Goal: Information Seeking & Learning: Check status

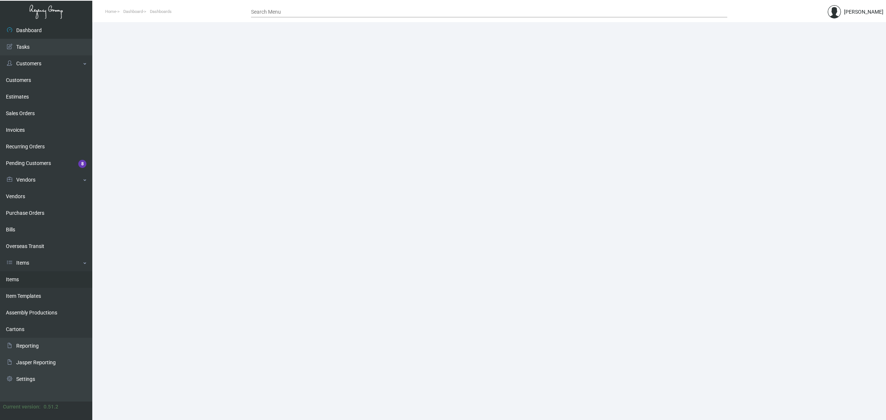
click at [39, 281] on link "Items" at bounding box center [46, 279] width 92 height 17
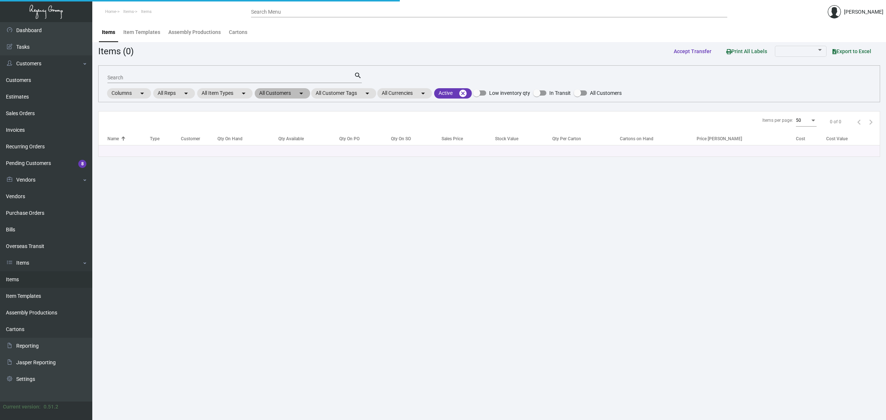
click at [266, 95] on mat-chip "All Customers arrow_drop_down" at bounding box center [282, 93] width 55 height 10
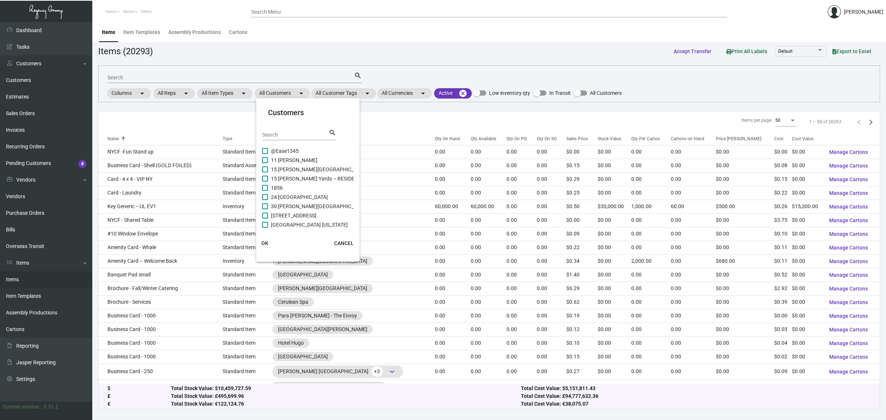
click at [262, 78] on div at bounding box center [443, 210] width 886 height 420
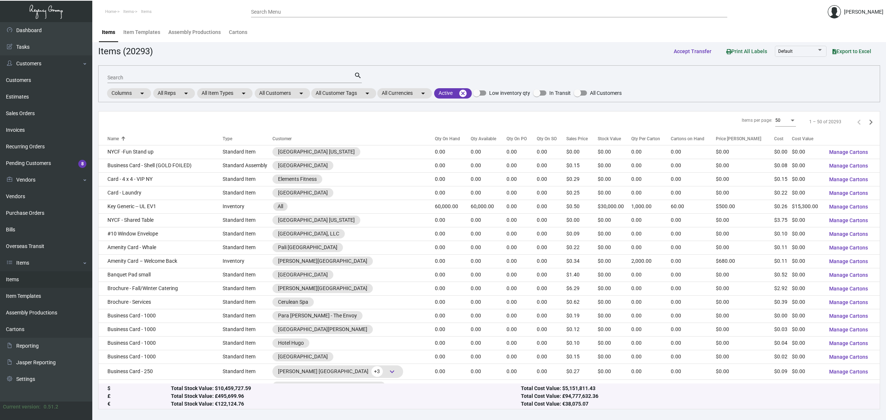
click at [262, 78] on input "Search" at bounding box center [230, 78] width 247 height 6
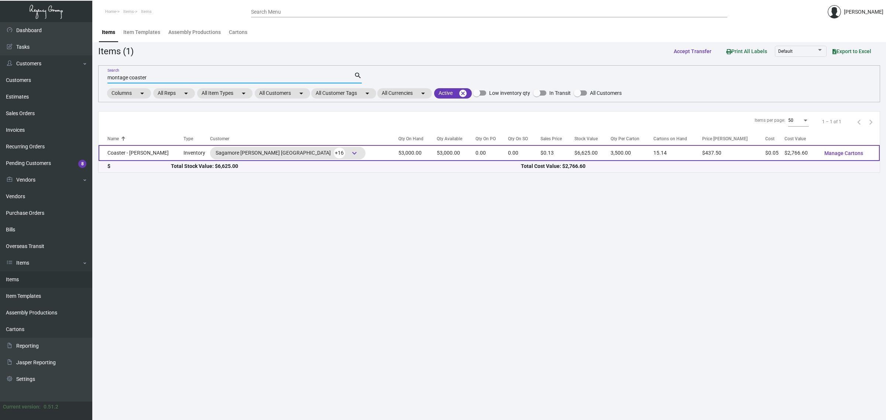
type input "montage coaster"
click at [437, 153] on td "53,000.00" at bounding box center [456, 153] width 39 height 16
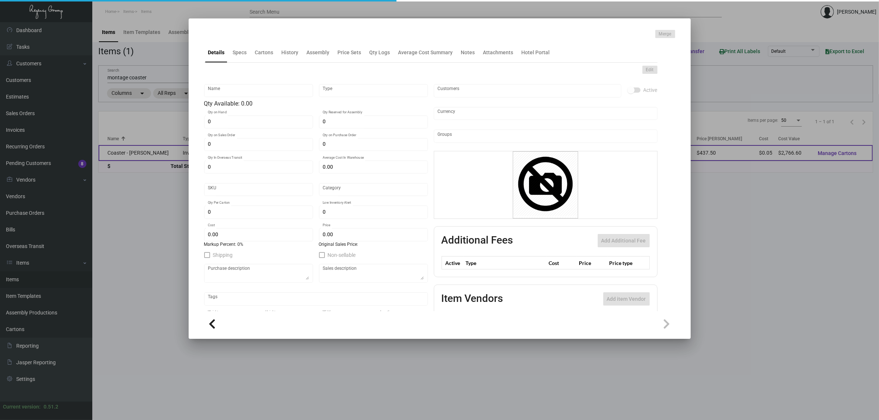
type input "Coaster - [PERSON_NAME]"
type input "Inventory"
type input "53,000"
type input "$ 0.09077"
type input "Standard"
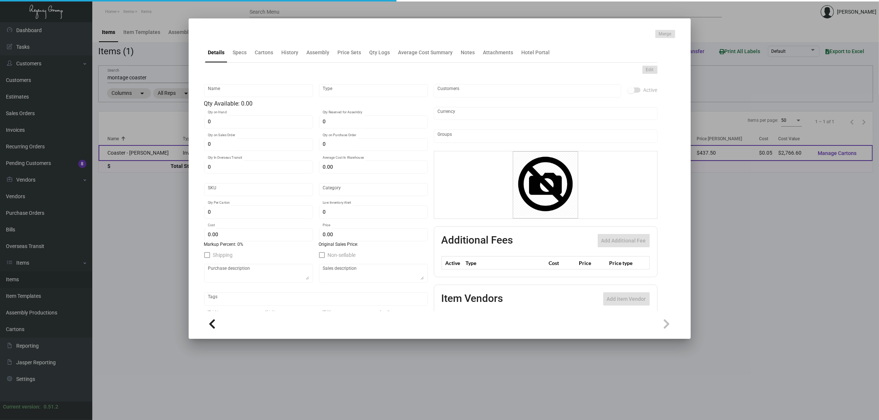
type input "3,500"
type input "$ 0.0522"
type input "$ 0.125"
checkbox input "true"
type input "United States Dollar $"
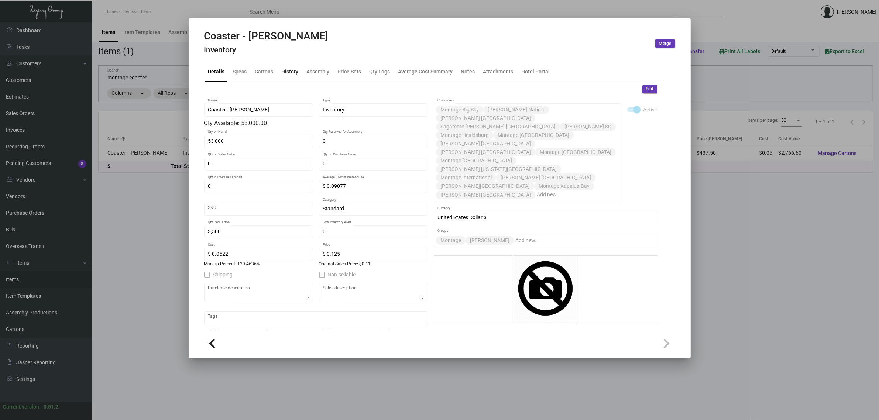
click at [279, 75] on div "History" at bounding box center [290, 72] width 23 height 18
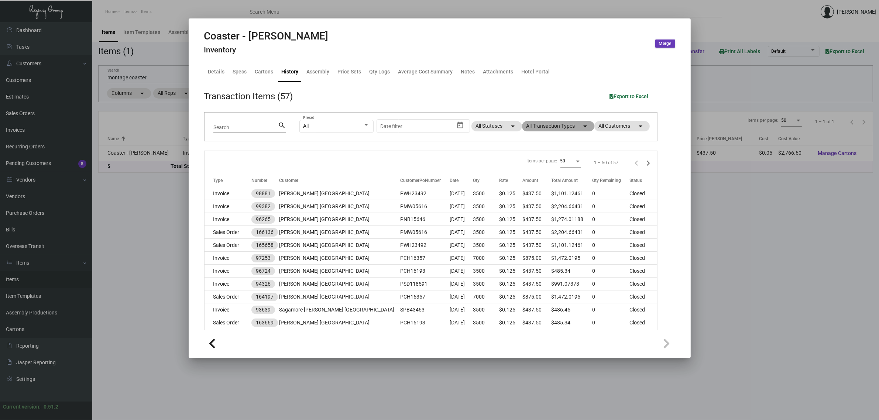
click at [556, 125] on mat-chip "All Transaction Types arrow_drop_down" at bounding box center [558, 126] width 72 height 10
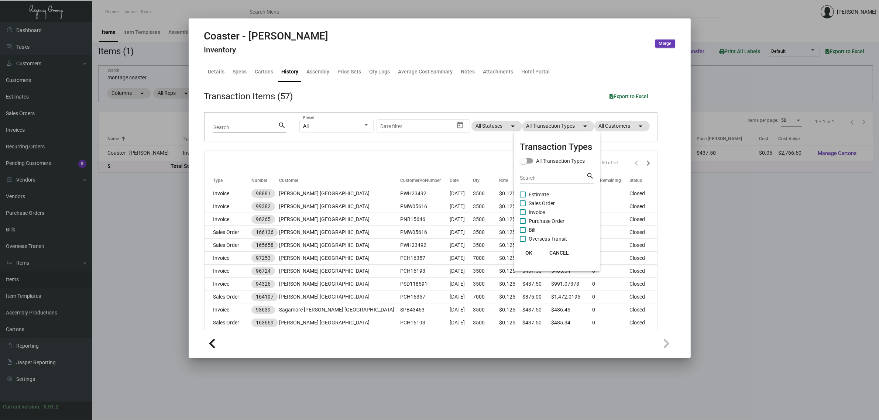
click at [541, 193] on span "Estimate" at bounding box center [539, 194] width 20 height 9
click at [523, 197] on input "Estimate" at bounding box center [522, 197] width 0 height 0
checkbox input "true"
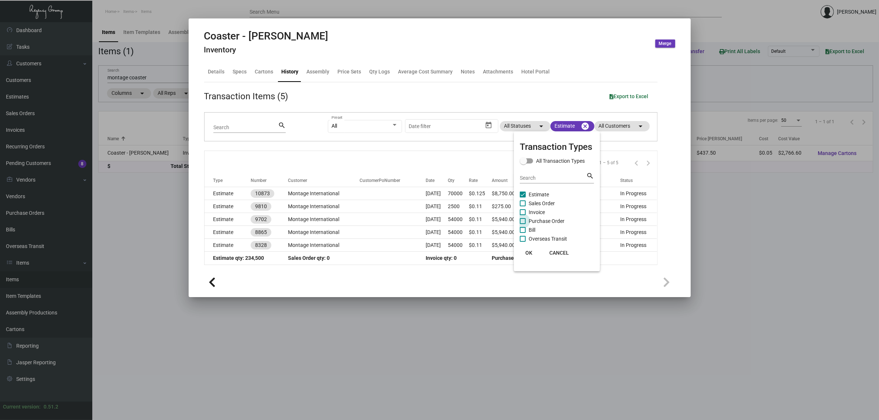
click at [550, 220] on span "Purchase Order" at bounding box center [547, 221] width 36 height 9
click at [523, 224] on input "Purchase Order" at bounding box center [522, 224] width 0 height 0
checkbox input "true"
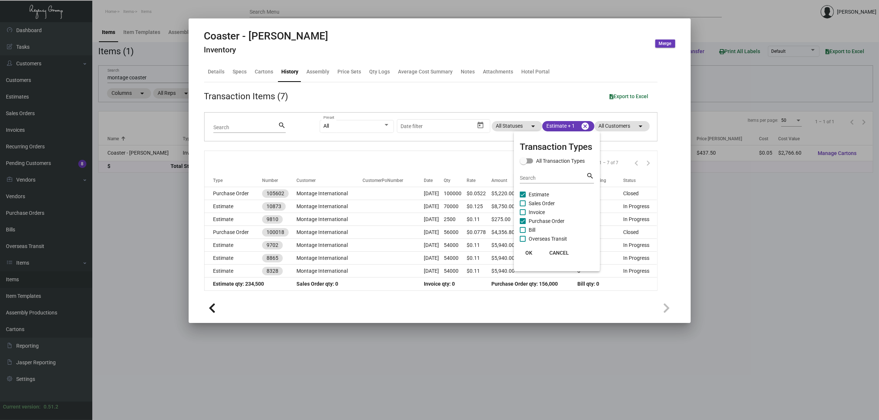
click at [441, 163] on div at bounding box center [439, 210] width 879 height 420
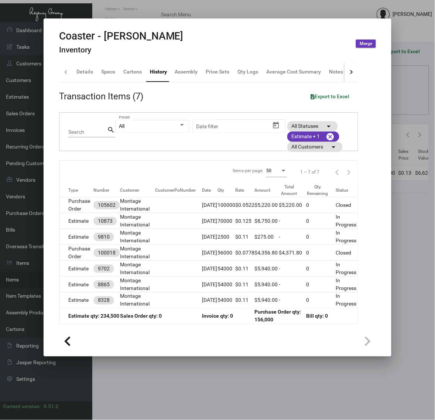
click at [399, 98] on div at bounding box center [217, 210] width 435 height 420
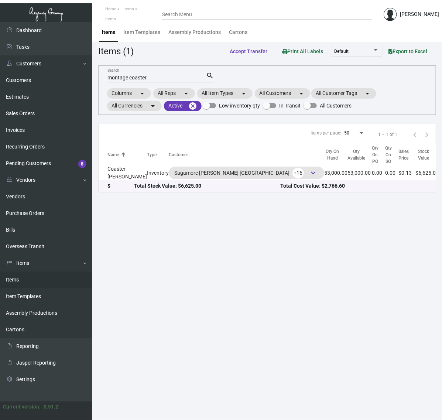
click at [162, 80] on div "montage coaster Search" at bounding box center [156, 77] width 99 height 11
click at [157, 76] on input "montage coaster" at bounding box center [156, 78] width 99 height 6
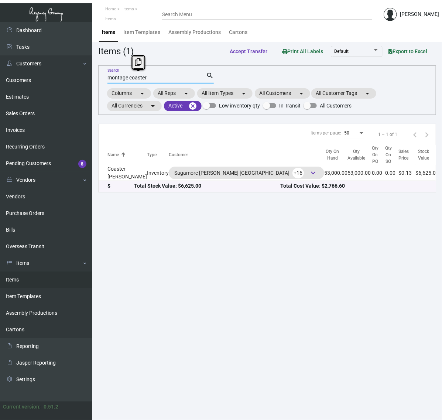
click at [157, 76] on input "montage coaster" at bounding box center [156, 78] width 99 height 6
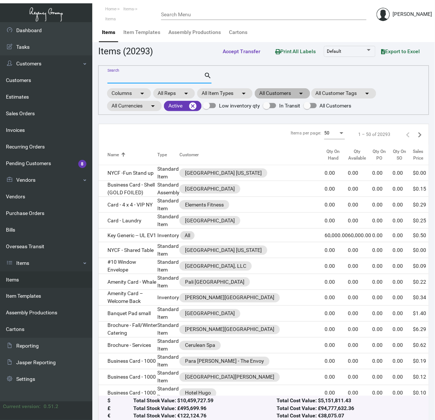
click at [269, 91] on mat-chip "All Customers arrow_drop_down" at bounding box center [282, 93] width 55 height 10
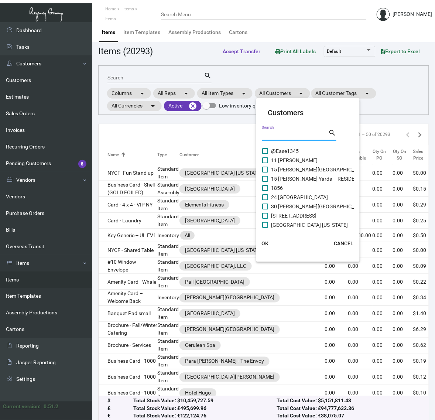
click at [271, 133] on input "Search" at bounding box center [295, 135] width 66 height 6
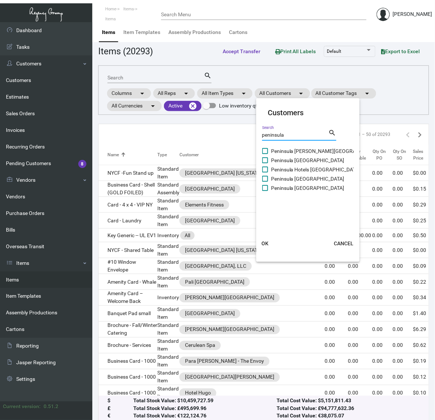
type input "peninsula"
click at [297, 159] on span "Peninsula [GEOGRAPHIC_DATA]" at bounding box center [307, 160] width 73 height 9
click at [265, 163] on input "Peninsula [GEOGRAPHIC_DATA]" at bounding box center [265, 163] width 0 height 0
checkbox input "true"
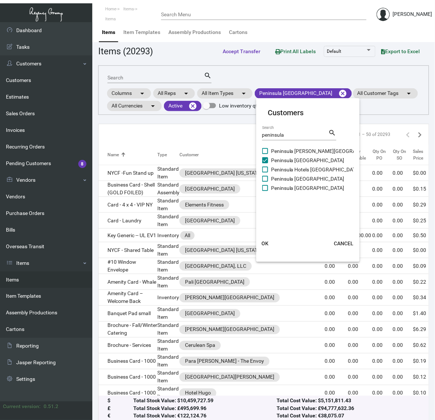
click at [270, 241] on button "OK" at bounding box center [265, 243] width 24 height 13
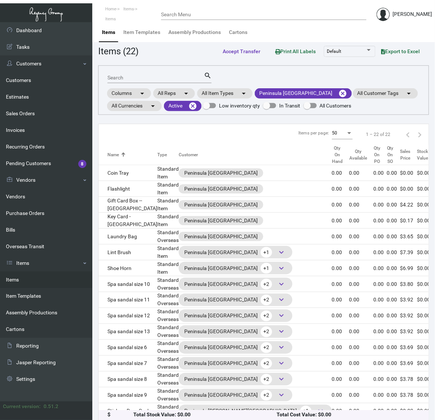
click at [332, 158] on div "Qty On Hand" at bounding box center [337, 155] width 11 height 20
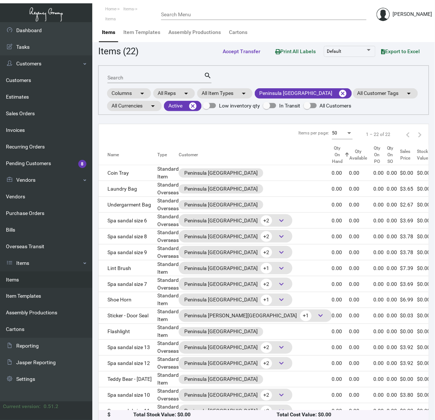
click at [332, 154] on div "Qty On Hand" at bounding box center [337, 155] width 11 height 20
click at [150, 79] on input "Search" at bounding box center [155, 78] width 96 height 6
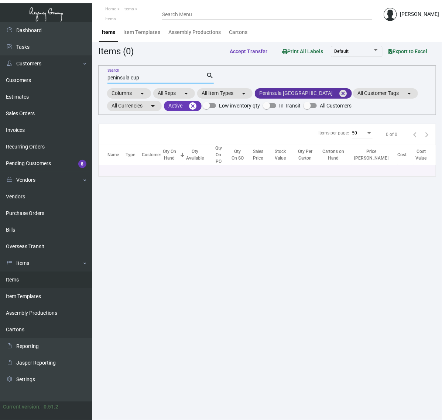
type input "peninsula cup"
click at [338, 91] on mat-icon "cancel" at bounding box center [342, 93] width 9 height 9
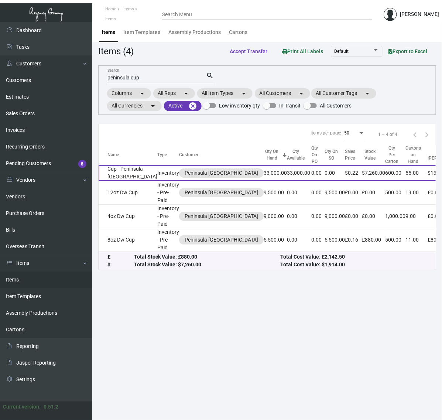
click at [345, 179] on td "$0.22" at bounding box center [353, 173] width 17 height 16
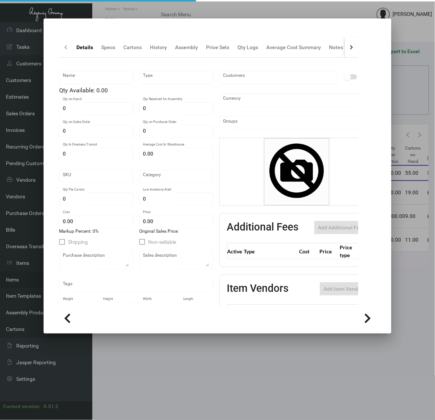
type input "Cup - Peninsula [GEOGRAPHIC_DATA]"
type input "Inventory"
type input "33,000"
type input "$ 0.058"
type input "Overseas"
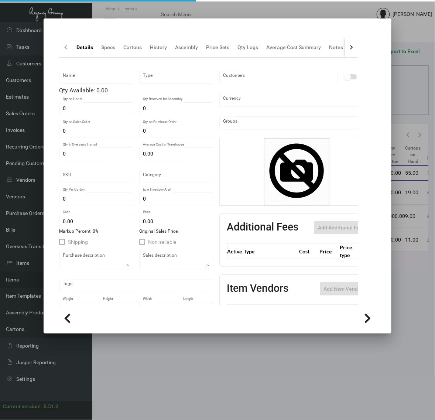
type input "600"
type input "$ 0.058"
type input "$ 0.22"
checkbox input "true"
type input "United States Dollar $"
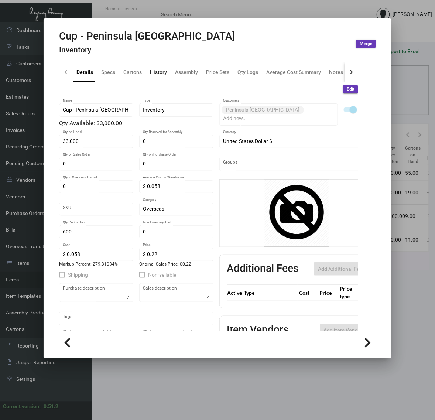
click at [147, 77] on div "History" at bounding box center [158, 72] width 23 height 18
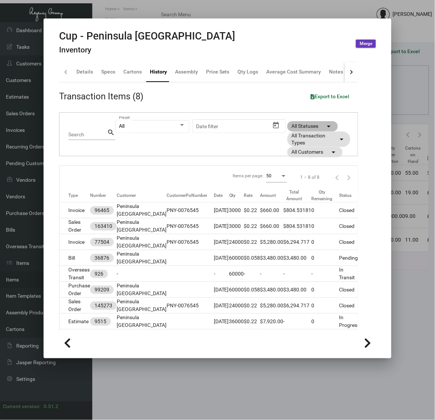
click at [311, 127] on mat-chip "All Statuses arrow_drop_down" at bounding box center [312, 126] width 51 height 10
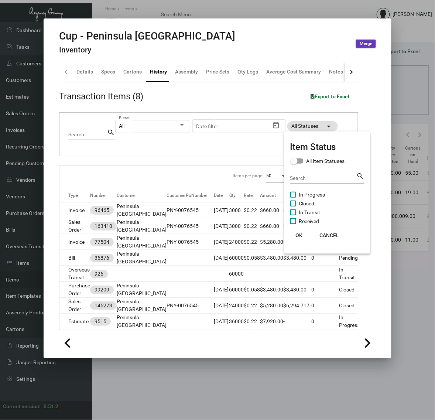
click at [307, 126] on div at bounding box center [217, 210] width 435 height 420
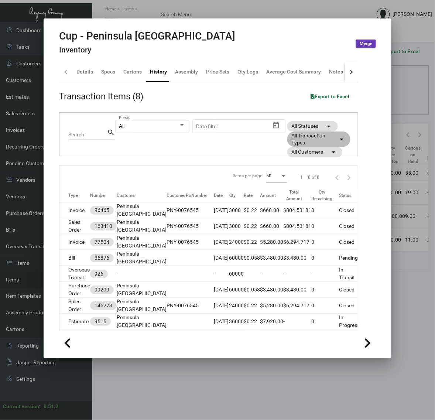
click at [309, 140] on mat-chip "All Transaction Types arrow_drop_down" at bounding box center [318, 139] width 63 height 16
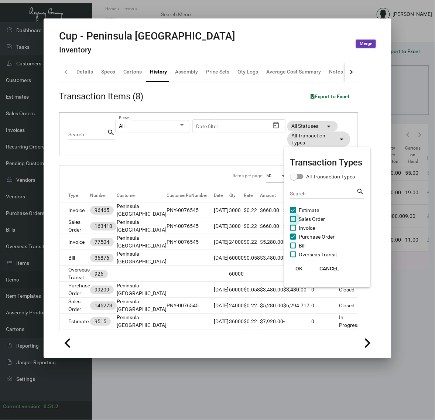
click at [305, 216] on span "Sales Order" at bounding box center [312, 218] width 26 height 9
click at [293, 222] on input "Sales Order" at bounding box center [293, 222] width 0 height 0
checkbox input "true"
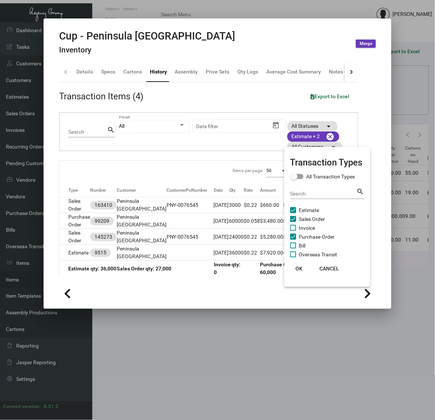
click at [88, 72] on div at bounding box center [217, 210] width 435 height 420
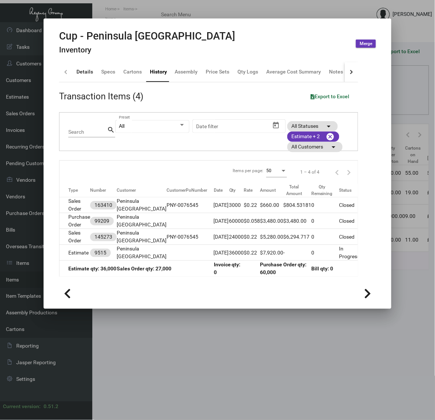
click at [88, 72] on div "Details" at bounding box center [84, 72] width 17 height 8
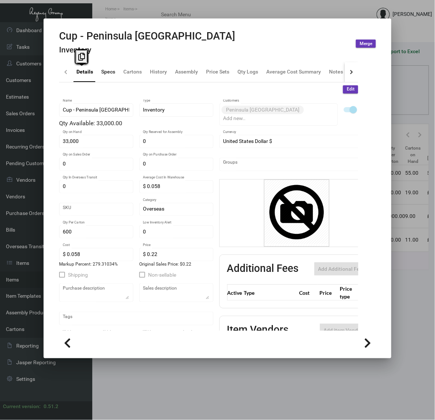
click at [107, 72] on div "Specs" at bounding box center [108, 72] width 14 height 8
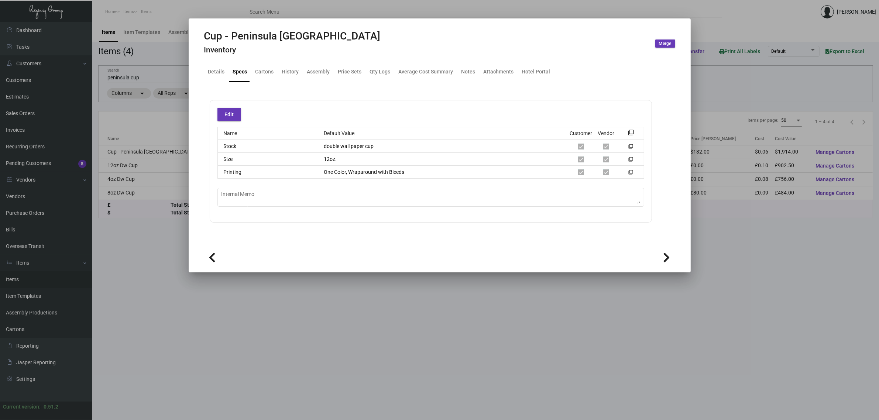
click at [171, 93] on div at bounding box center [439, 210] width 879 height 420
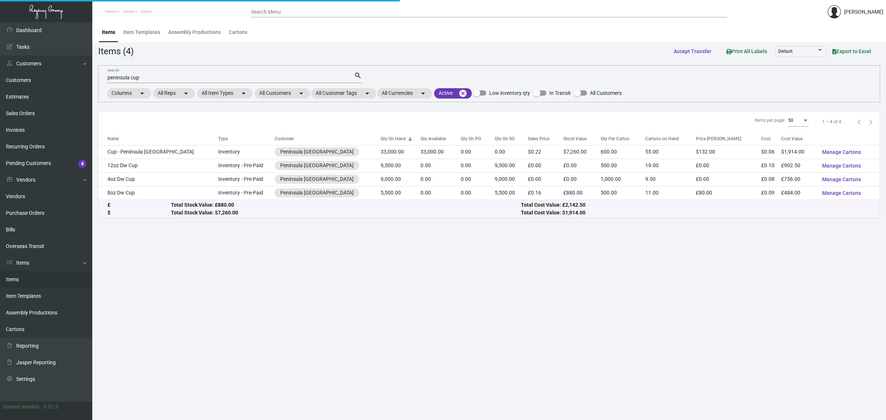
click at [150, 78] on input "peninsula cup" at bounding box center [230, 78] width 247 height 6
type input "peninsula"
click at [150, 78] on input "peninsula" at bounding box center [230, 78] width 247 height 6
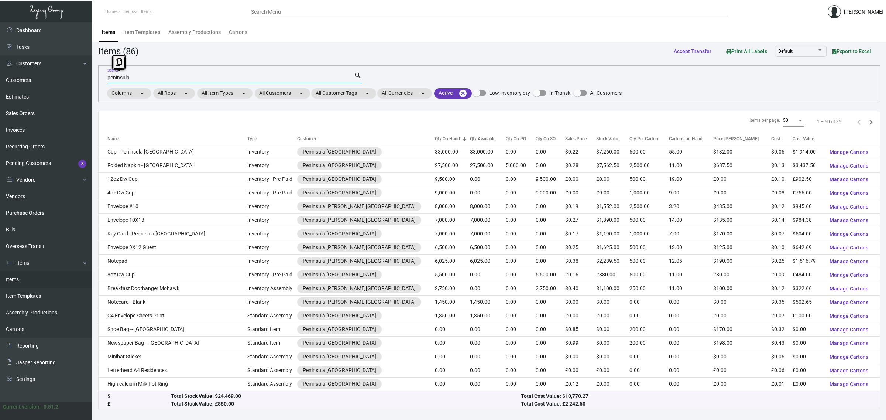
click at [150, 78] on input "peninsula" at bounding box center [230, 78] width 247 height 6
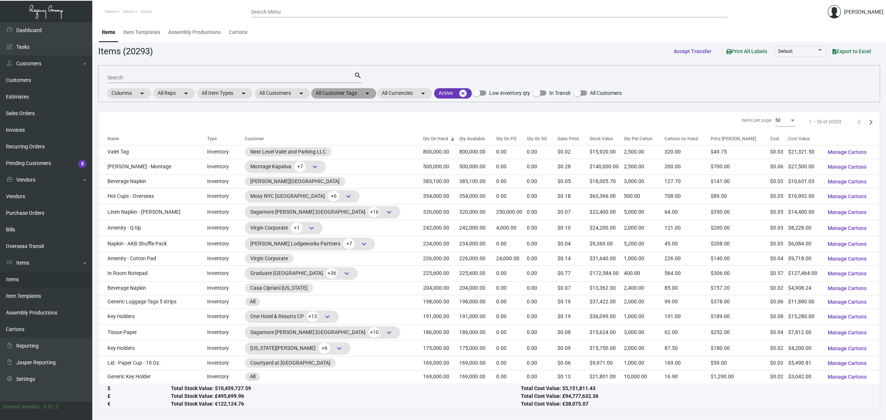
click at [339, 95] on mat-chip "All Customer Tags arrow_drop_down" at bounding box center [343, 93] width 65 height 10
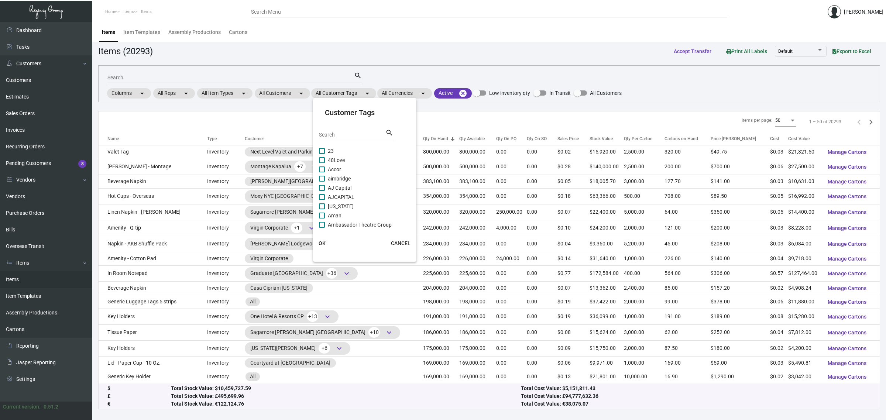
click at [303, 93] on div at bounding box center [443, 210] width 886 height 420
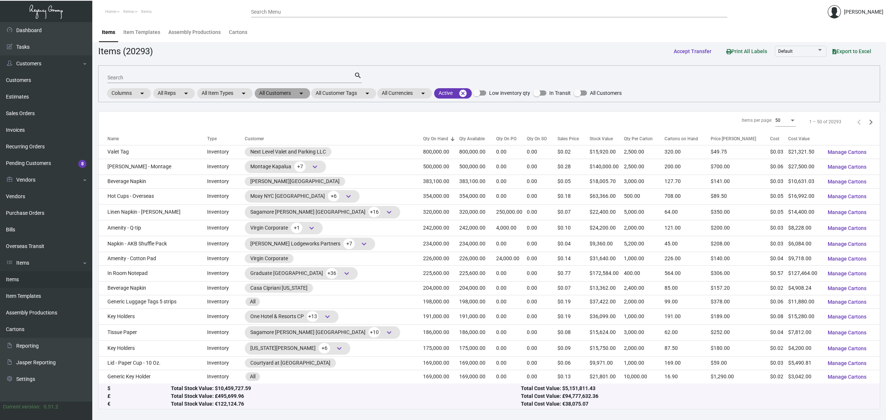
click at [303, 93] on mat-icon "arrow_drop_down" at bounding box center [301, 93] width 9 height 9
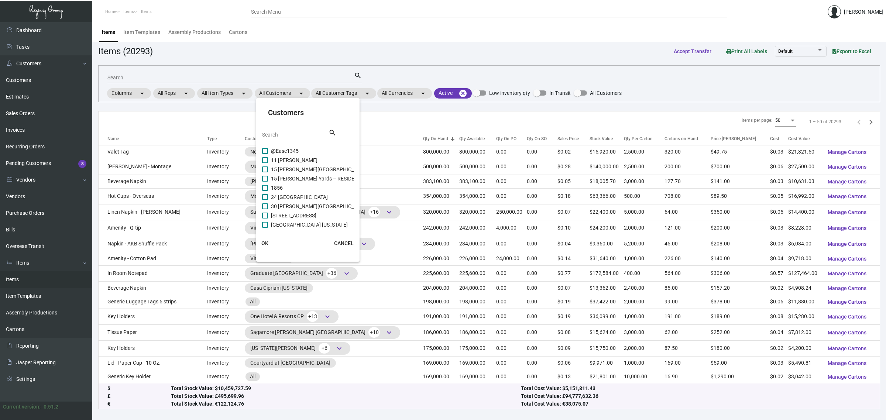
click at [302, 135] on input "Search" at bounding box center [295, 135] width 66 height 6
paste input "peninsula"
type input "peninsula"
click at [298, 185] on span "Peninsula [GEOGRAPHIC_DATA]" at bounding box center [307, 187] width 73 height 9
click at [265, 191] on input "Peninsula [GEOGRAPHIC_DATA]" at bounding box center [265, 191] width 0 height 0
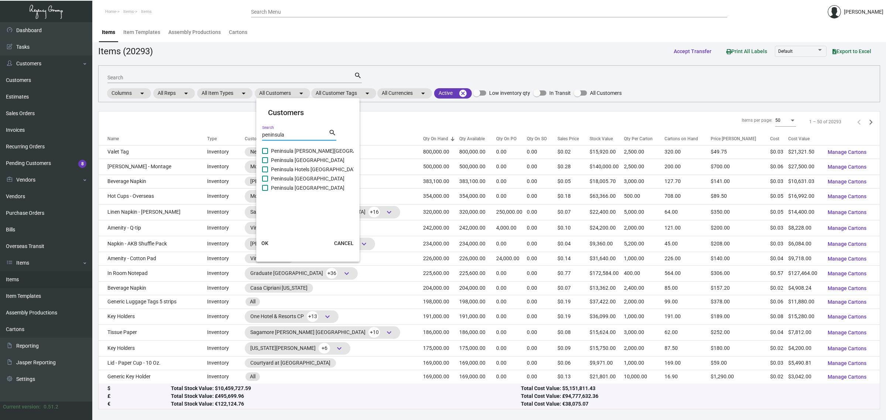
checkbox input "true"
click at [266, 243] on span "OK" at bounding box center [264, 243] width 7 height 6
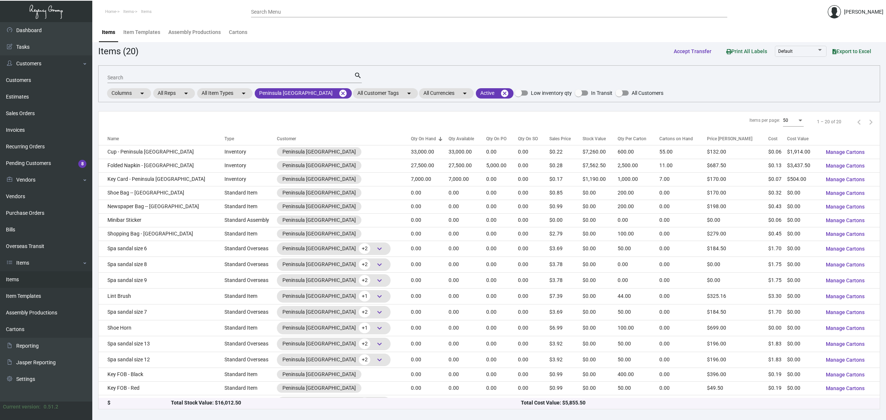
click at [411, 139] on div "Qty On Hand" at bounding box center [423, 138] width 25 height 7
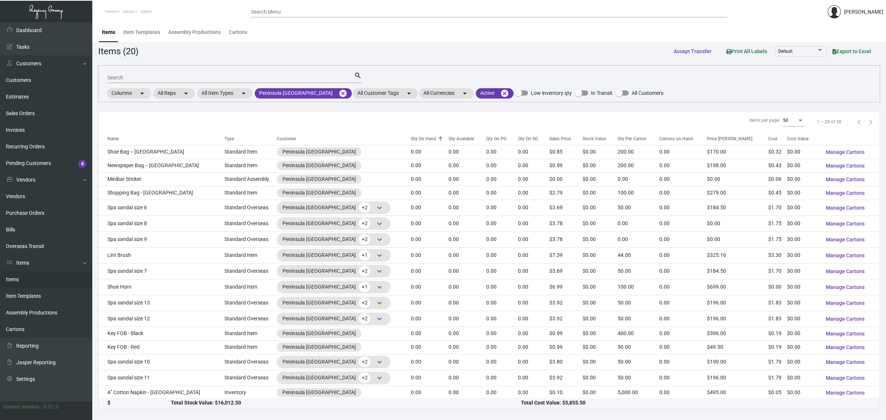
click at [411, 139] on div "Qty On Hand" at bounding box center [423, 138] width 25 height 7
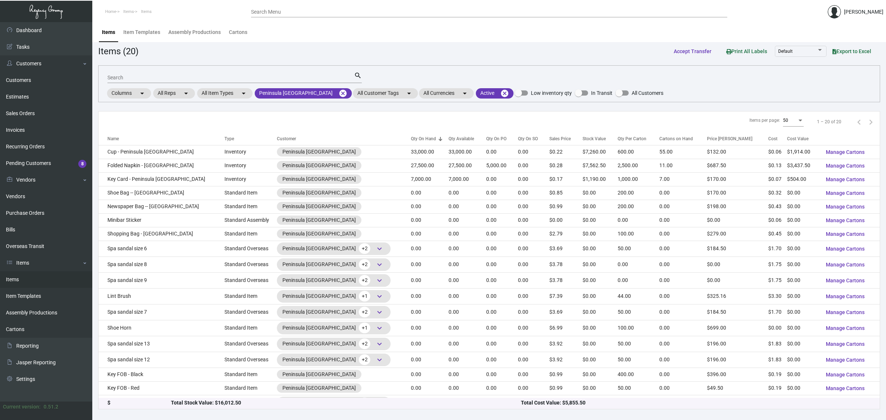
click at [445, 73] on div "Search search Columns arrow_drop_down All Reps arrow_drop_down All Item Types a…" at bounding box center [489, 83] width 782 height 37
click at [451, 74] on div "Search search Columns arrow_drop_down All Reps arrow_drop_down All Item Types a…" at bounding box center [489, 83] width 782 height 37
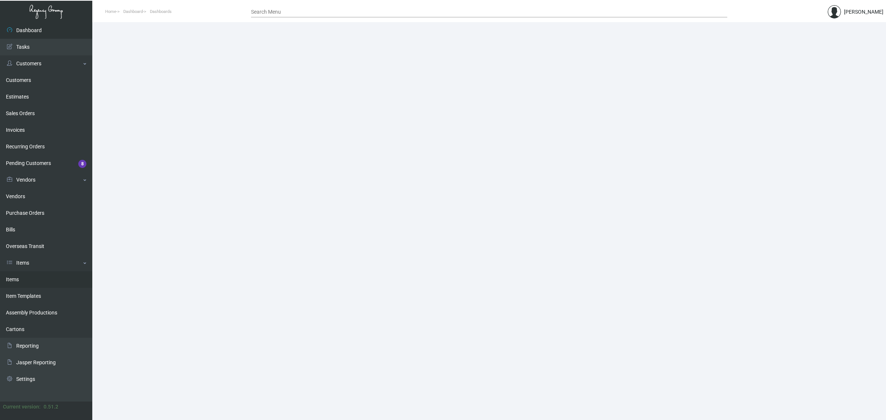
click at [45, 281] on link "Items" at bounding box center [46, 279] width 92 height 17
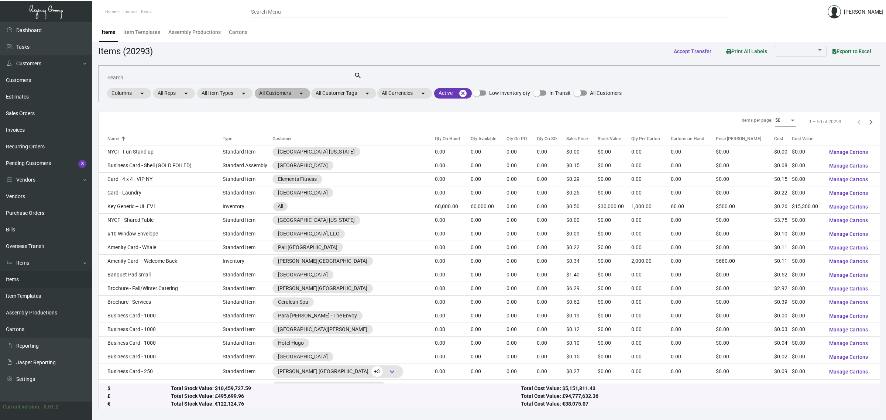
click at [268, 92] on mat-chip "All Customers arrow_drop_down" at bounding box center [282, 93] width 55 height 10
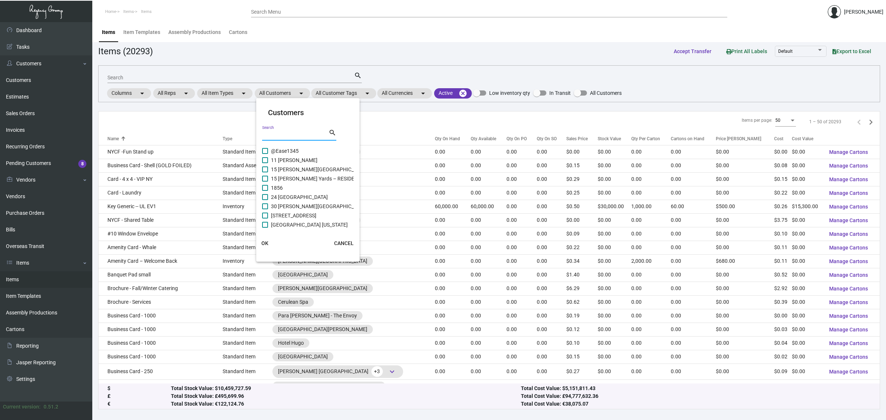
click at [287, 134] on input "Search" at bounding box center [295, 135] width 66 height 6
type input "peninsu"
click at [302, 191] on span "Peninsula [GEOGRAPHIC_DATA]" at bounding box center [307, 187] width 73 height 9
click at [265, 191] on input "Peninsula [GEOGRAPHIC_DATA]" at bounding box center [265, 191] width 0 height 0
checkbox input "true"
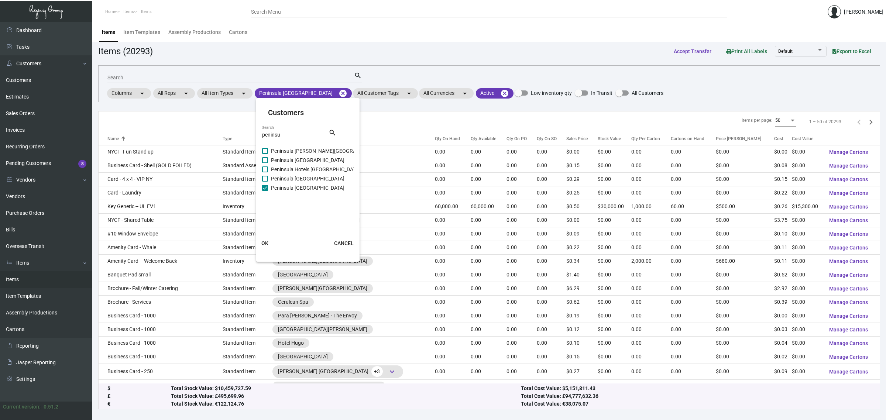
click at [265, 242] on span "OK" at bounding box center [264, 243] width 7 height 6
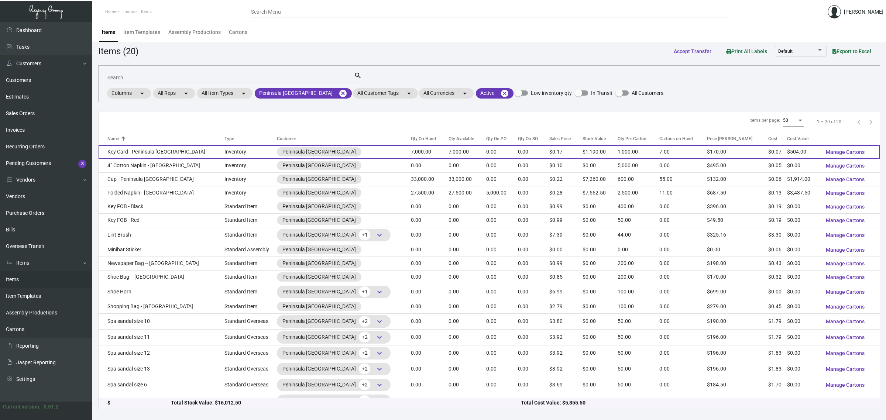
click at [411, 154] on td "7,000.00" at bounding box center [429, 152] width 37 height 14
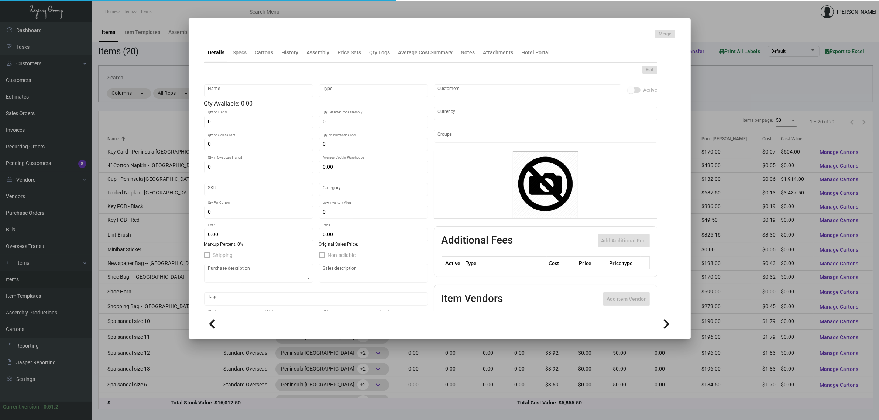
type input "Key Card - Peninsula [GEOGRAPHIC_DATA]"
type input "Inventory"
type input "7,000"
type input "$ 0.1092"
type input "Overseas"
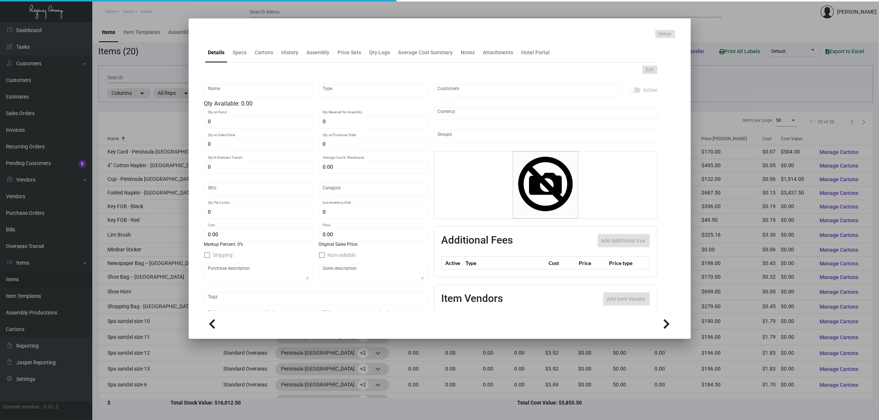
type input "1,000"
type input "$ 0.072"
type input "$ 0.17"
checkbox input "true"
type input "United States Dollar $"
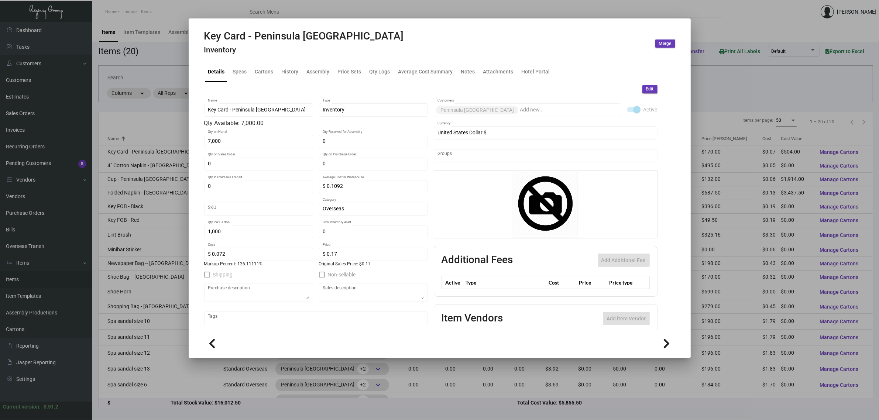
click at [152, 110] on div at bounding box center [439, 210] width 879 height 420
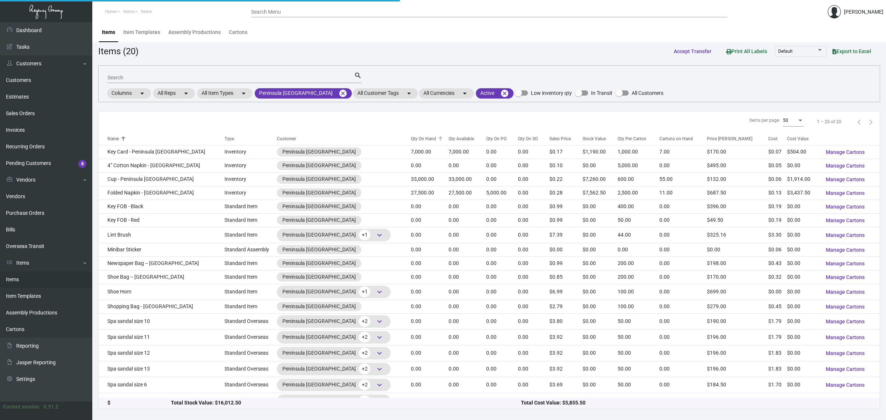
click at [411, 137] on div "Qty On Hand" at bounding box center [423, 138] width 25 height 7
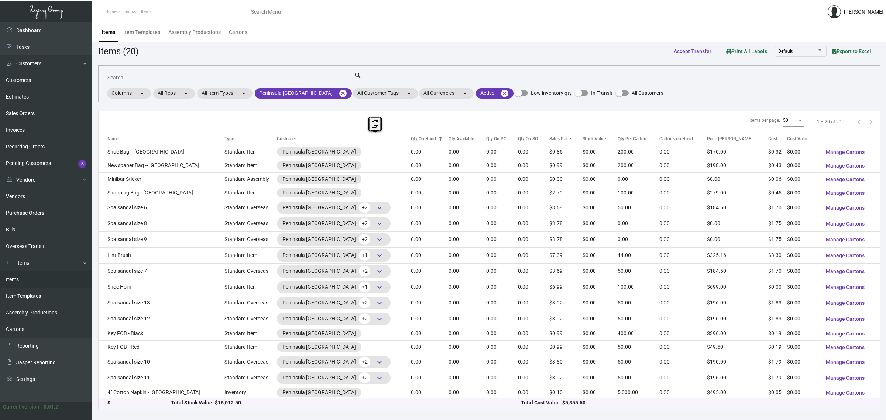
click at [411, 137] on div "Qty On Hand" at bounding box center [423, 138] width 25 height 7
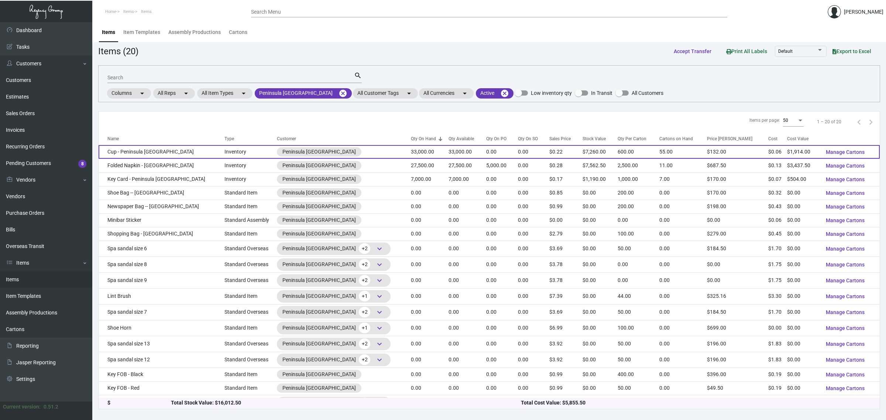
click at [411, 152] on td "33,000.00" at bounding box center [429, 152] width 37 height 14
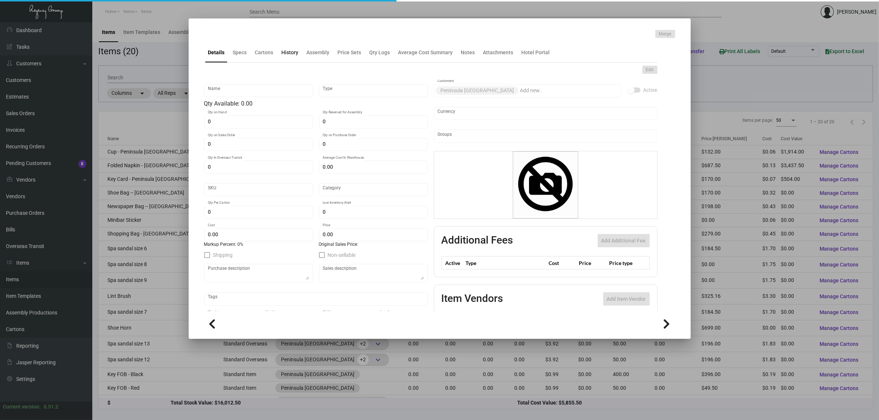
click at [286, 59] on div "History" at bounding box center [290, 53] width 23 height 18
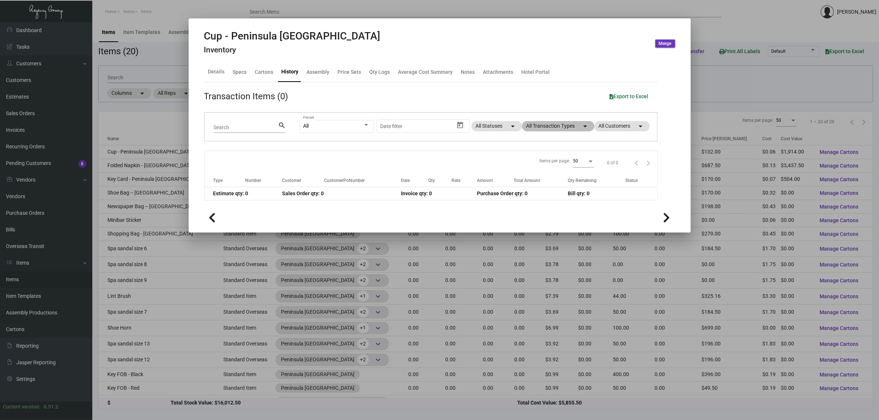
click at [545, 125] on mat-chip "All Transaction Types arrow_drop_down" at bounding box center [558, 126] width 72 height 10
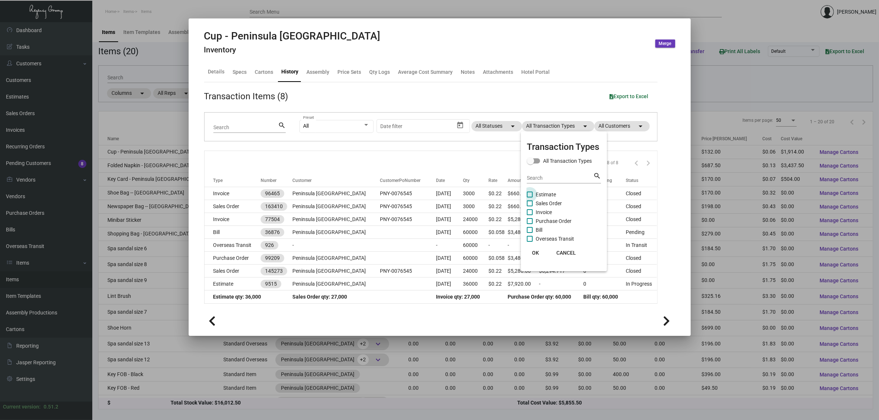
click at [544, 194] on span "Estimate" at bounding box center [546, 194] width 20 height 9
click at [530, 197] on input "Estimate" at bounding box center [529, 197] width 0 height 0
checkbox input "true"
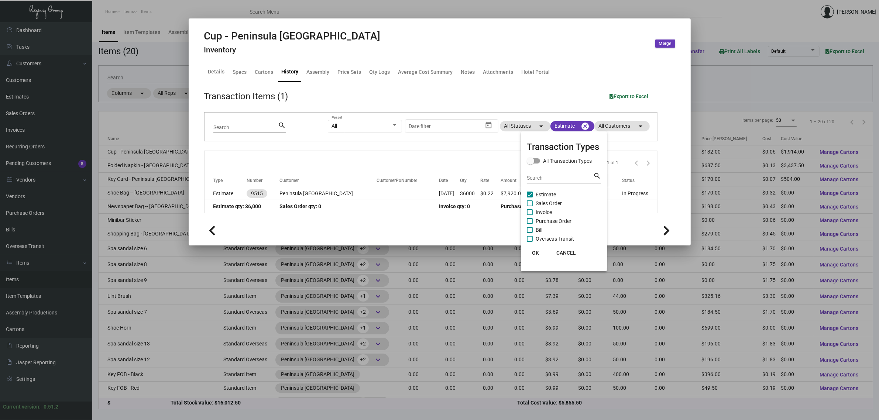
click at [553, 223] on span "Purchase Order" at bounding box center [554, 221] width 36 height 9
click at [530, 224] on input "Purchase Order" at bounding box center [529, 224] width 0 height 0
checkbox input "true"
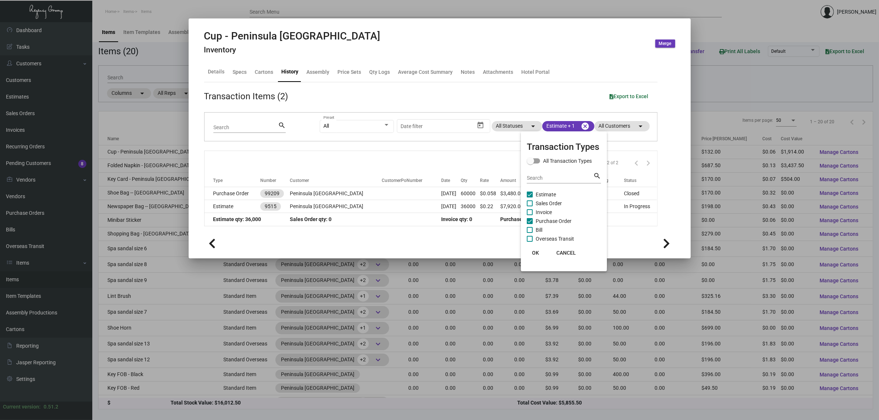
click at [475, 164] on div at bounding box center [439, 210] width 879 height 420
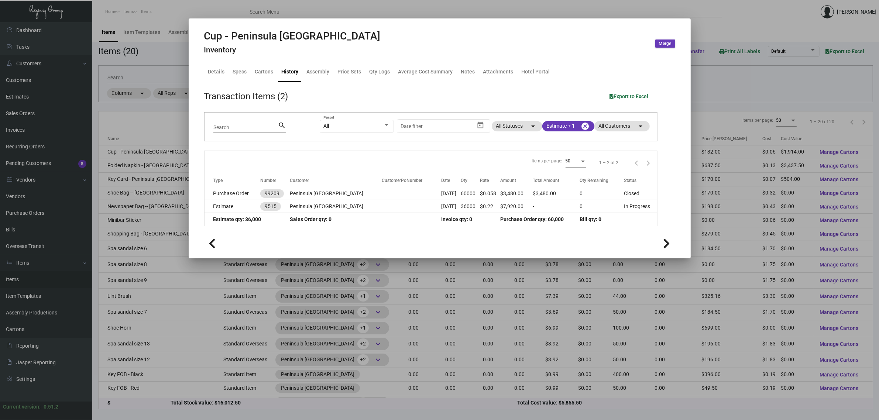
click at [668, 244] on icon at bounding box center [666, 243] width 7 height 11
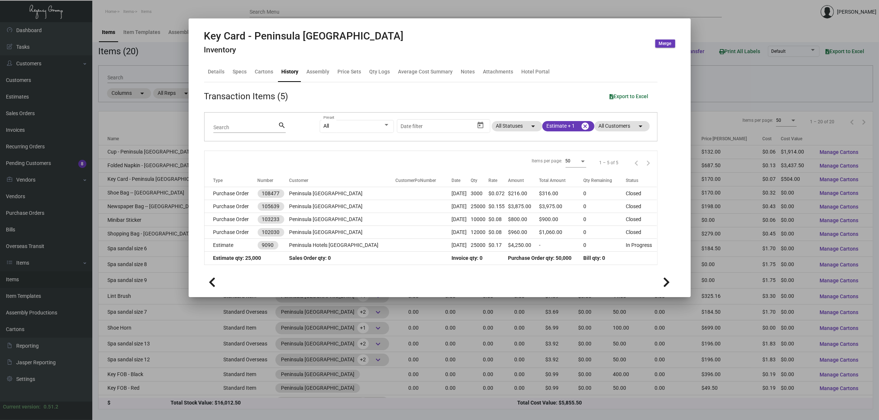
click at [212, 279] on icon at bounding box center [212, 282] width 7 height 11
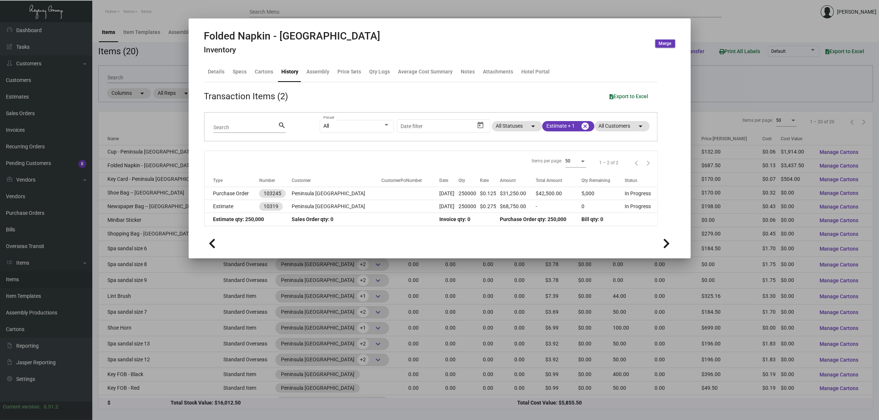
click at [211, 239] on icon at bounding box center [212, 243] width 7 height 11
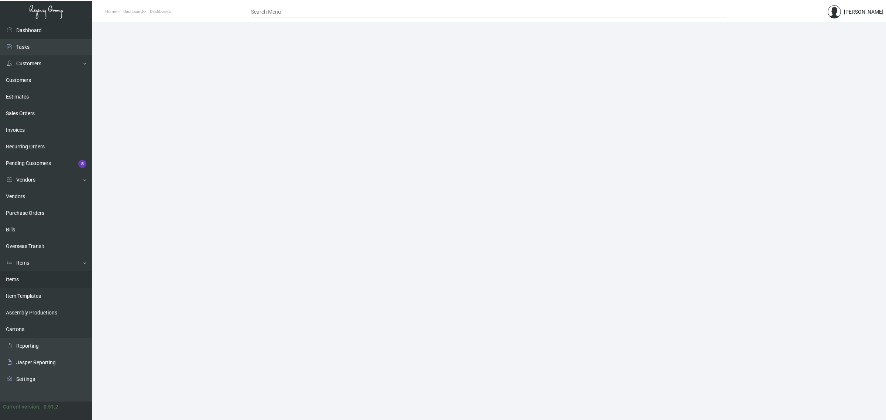
click at [28, 280] on link "Items" at bounding box center [46, 279] width 92 height 17
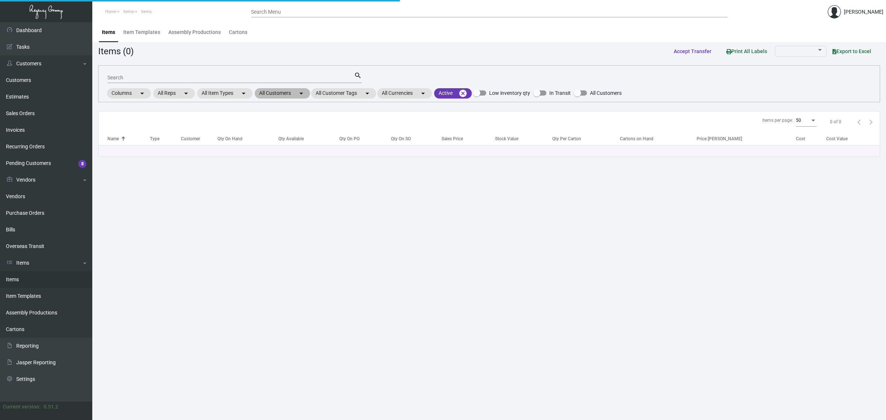
click at [285, 96] on mat-chip "All Customers arrow_drop_down" at bounding box center [282, 93] width 55 height 10
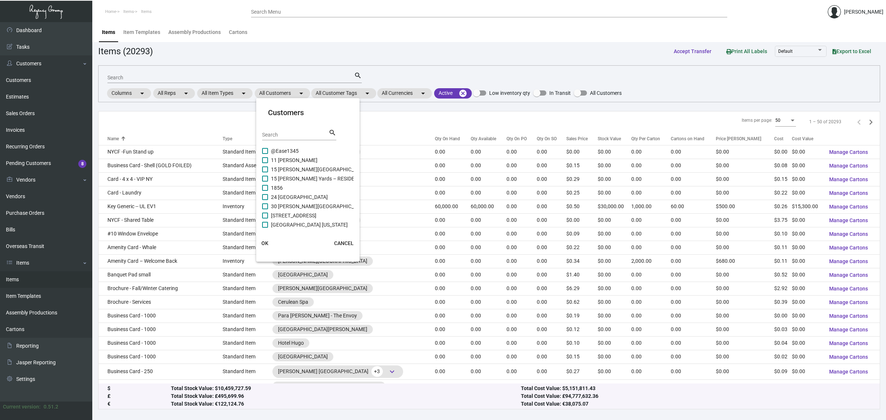
click at [291, 138] on div "Search" at bounding box center [295, 134] width 66 height 11
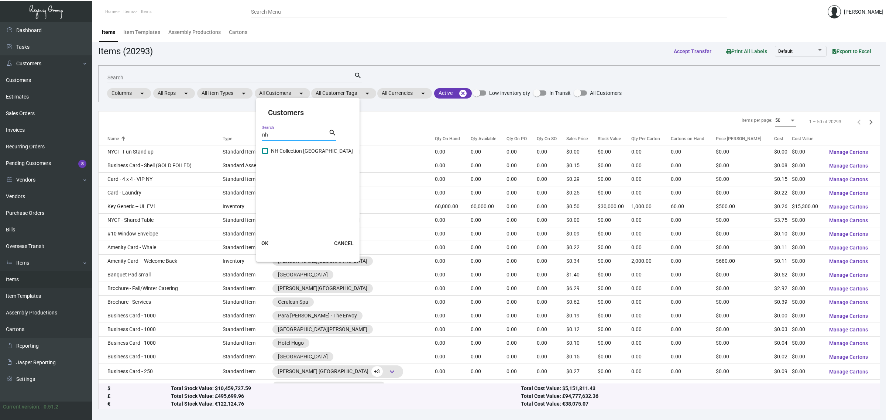
type input "nh"
click at [303, 151] on span "NH Collection Madison Avenue" at bounding box center [312, 151] width 82 height 9
click at [265, 154] on input "NH Collection Madison Avenue" at bounding box center [265, 154] width 0 height 0
checkbox input "true"
click at [268, 244] on span "OK" at bounding box center [264, 243] width 7 height 6
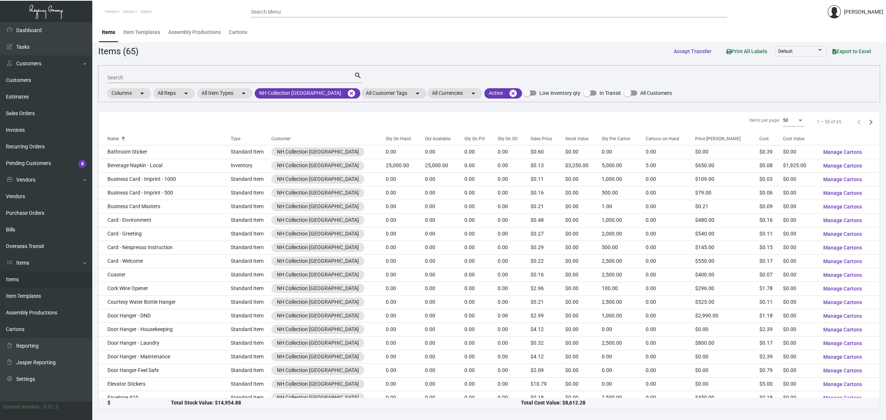
click at [391, 139] on div "Qty On Hand" at bounding box center [398, 138] width 25 height 7
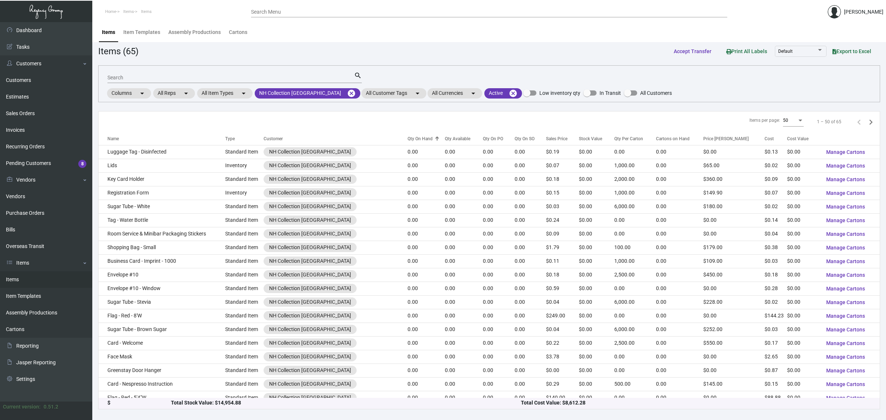
click at [415, 138] on div "Qty On Hand" at bounding box center [420, 138] width 25 height 7
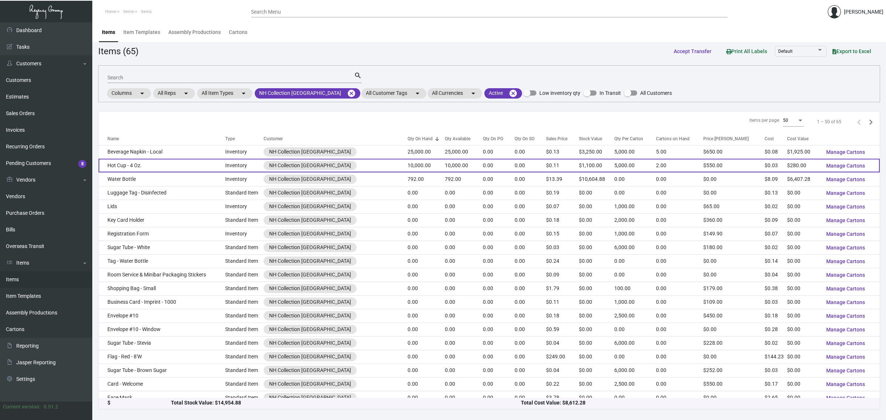
click at [483, 169] on td "0.00" at bounding box center [499, 166] width 32 height 14
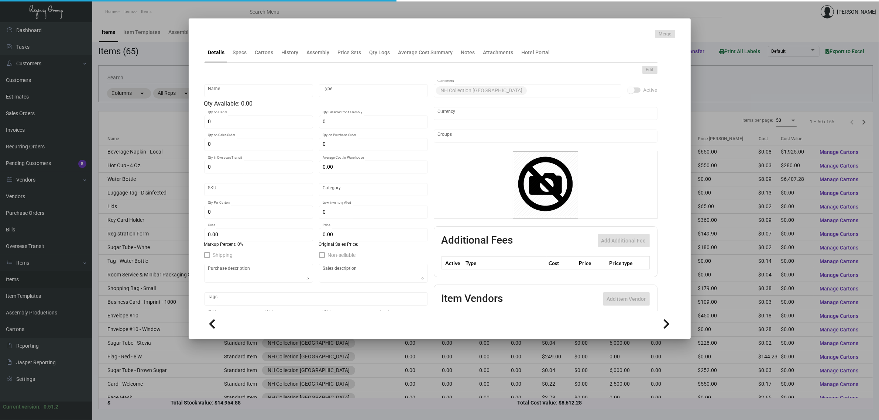
type input "Hot Cup - 4 Oz."
type input "Inventory"
type input "10,000"
type input "$ 0.0622"
type input "Overseas"
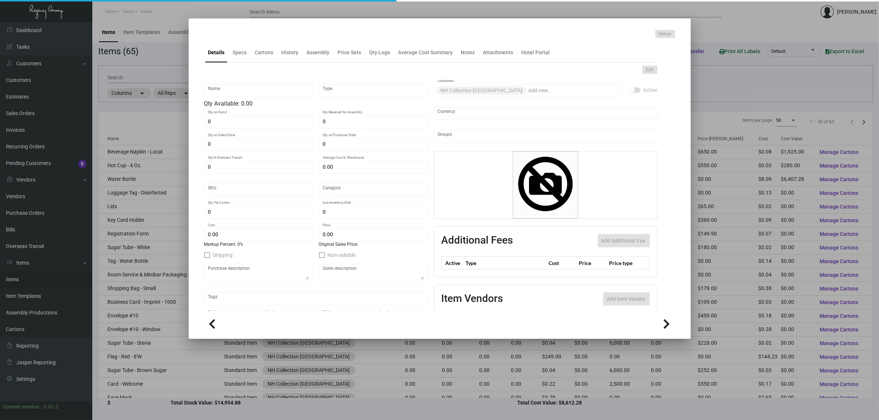
type input "5,000"
type input "$ 0.028"
type input "$ 0.11"
checkbox input "true"
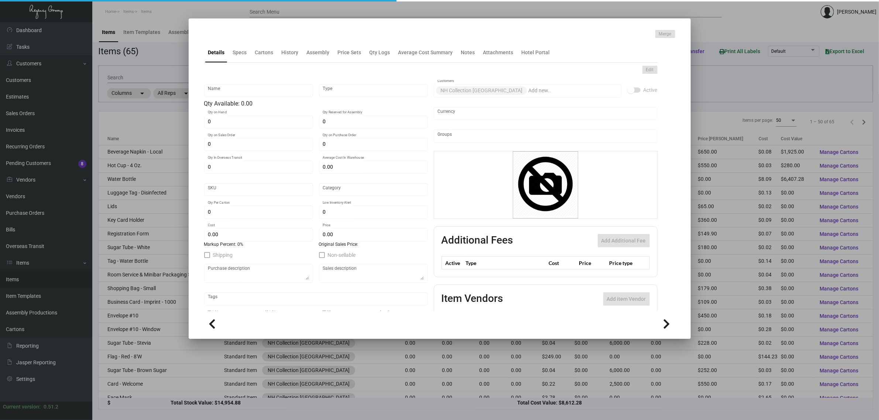
type input "United States Dollar $"
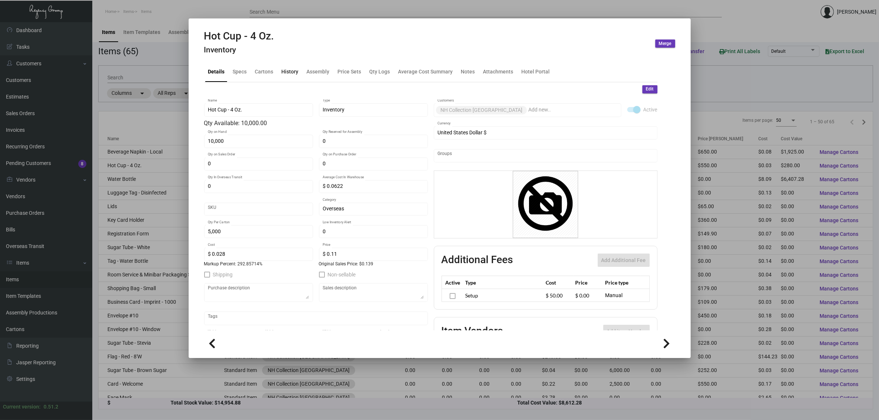
click at [291, 65] on div "History" at bounding box center [290, 72] width 23 height 18
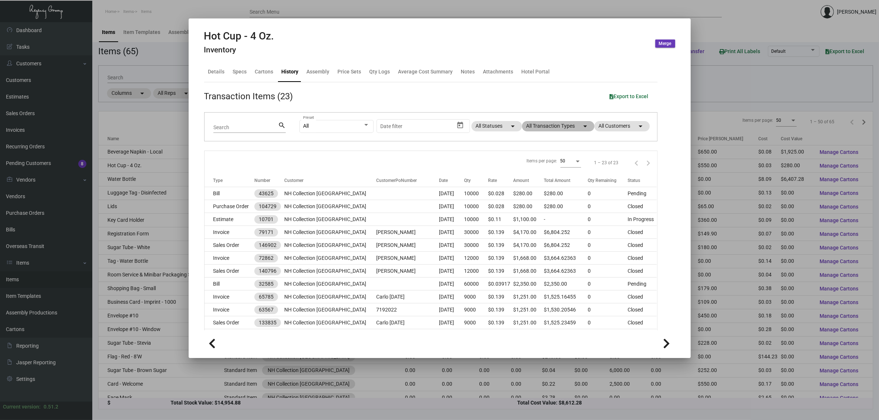
click at [558, 128] on mat-chip "All Transaction Types arrow_drop_down" at bounding box center [558, 126] width 72 height 10
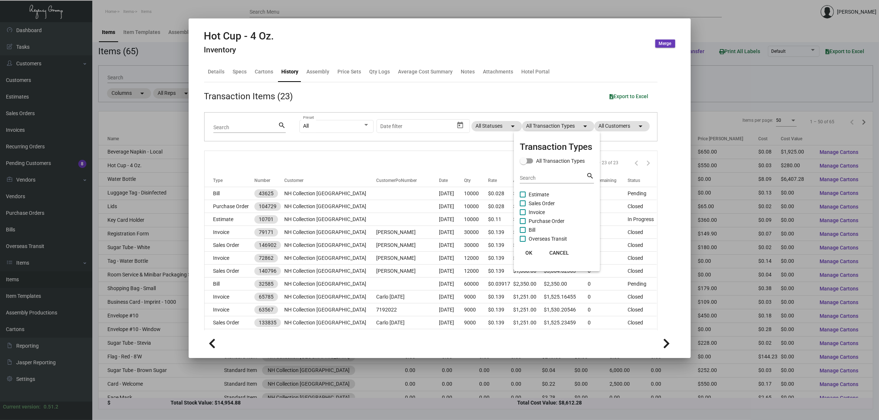
click at [536, 194] on span "Estimate" at bounding box center [539, 194] width 20 height 9
click at [523, 197] on input "Estimate" at bounding box center [522, 197] width 0 height 0
checkbox input "true"
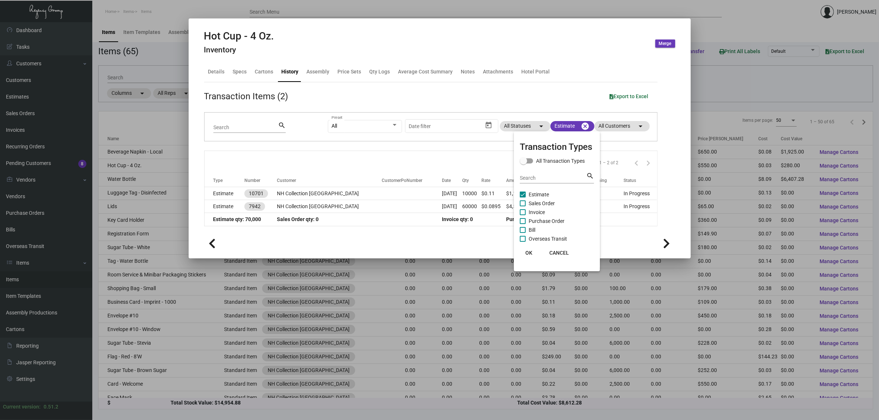
click at [551, 222] on span "Purchase Order" at bounding box center [547, 221] width 36 height 9
click at [523, 224] on input "Purchase Order" at bounding box center [522, 224] width 0 height 0
checkbox input "true"
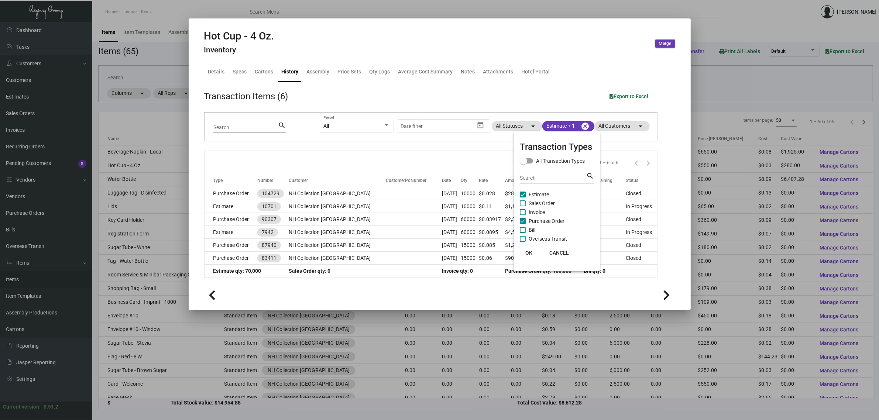
click at [385, 159] on div at bounding box center [439, 210] width 879 height 420
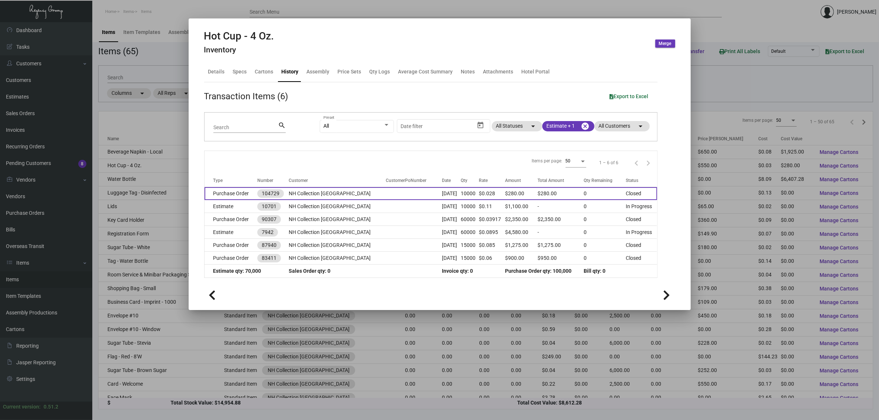
click at [230, 191] on td "Purchase Order" at bounding box center [230, 193] width 53 height 13
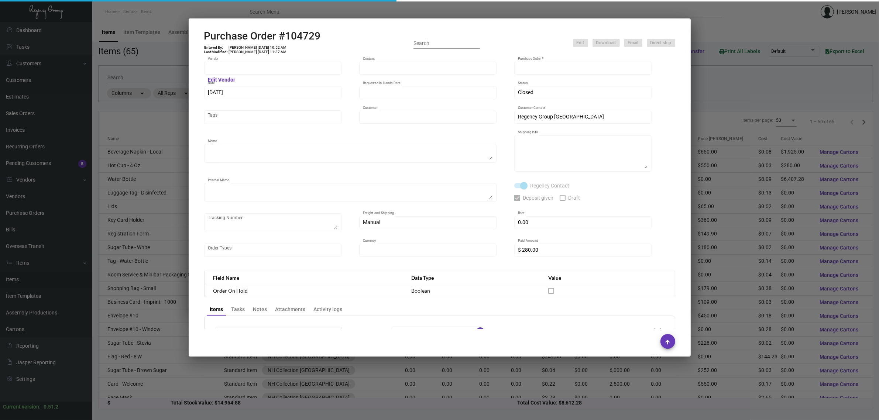
type input "Finger Lakes Promotions"
type input "Jackson Zhang"
type input "104729"
type input "4/12/2024"
type input "5/31/2024"
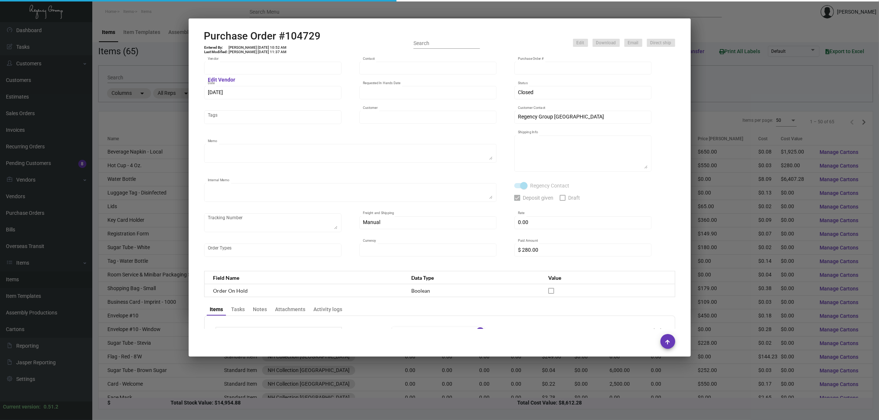
type input "NH Collection Madison Avenue"
type textarea "Via BOAT. Repeat previous PO 90307."
type textarea "Regency Group NJ - Alex Penate 22 Belgrove Dr. Kearny, NJ, 07032 US"
type textarea "RD ACH 4/17/2024"
checkbox input "true"
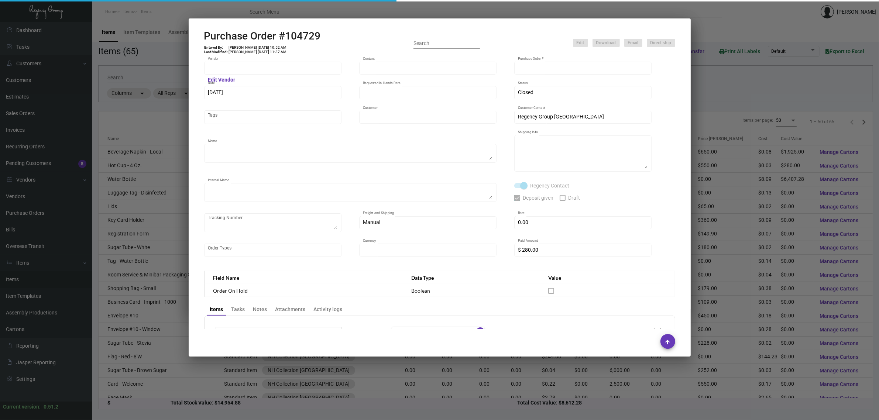
checkbox input "true"
type input "$ 0.00"
type input "United States Dollar $"
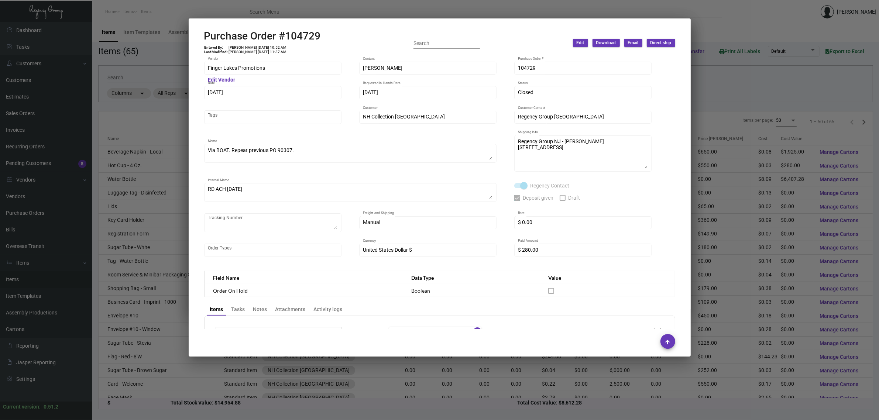
click at [161, 115] on div at bounding box center [439, 210] width 879 height 420
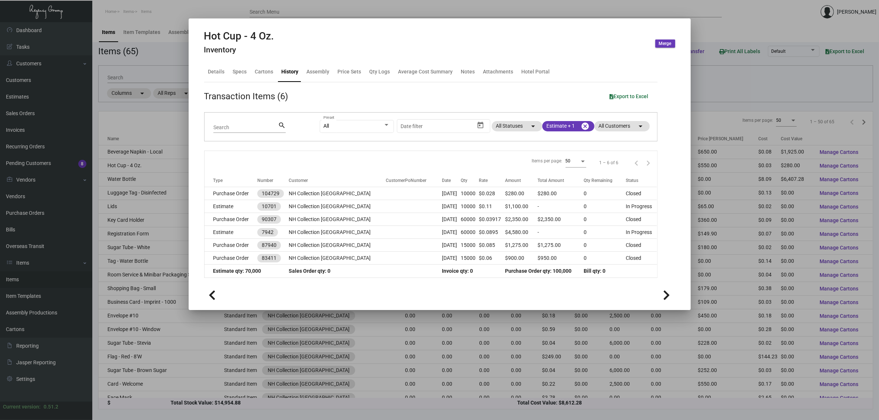
click at [138, 171] on div at bounding box center [439, 210] width 879 height 420
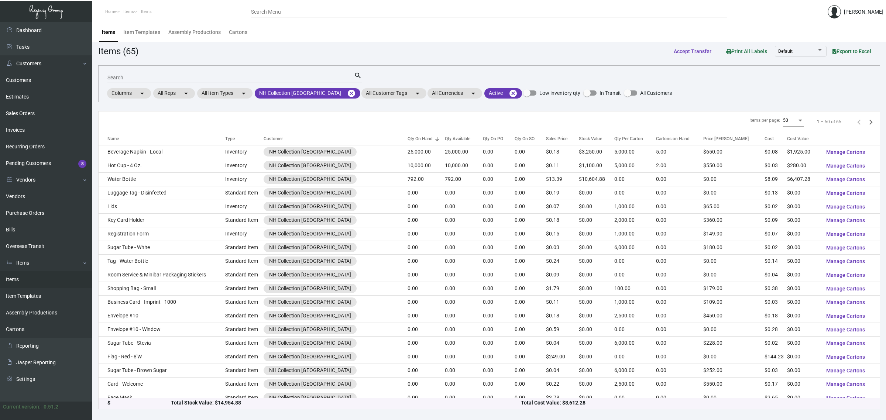
click at [149, 148] on td "Beverage Napkin - Local" at bounding box center [162, 152] width 127 height 14
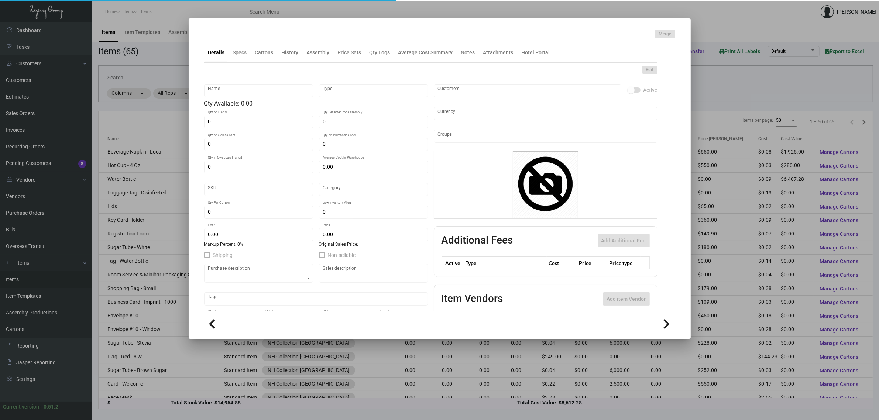
type input "Beverage Napkin - Local"
type input "Inventory"
type input "25,000"
type input "$ 0.0779"
type input "NHCMA-Napkin-16"
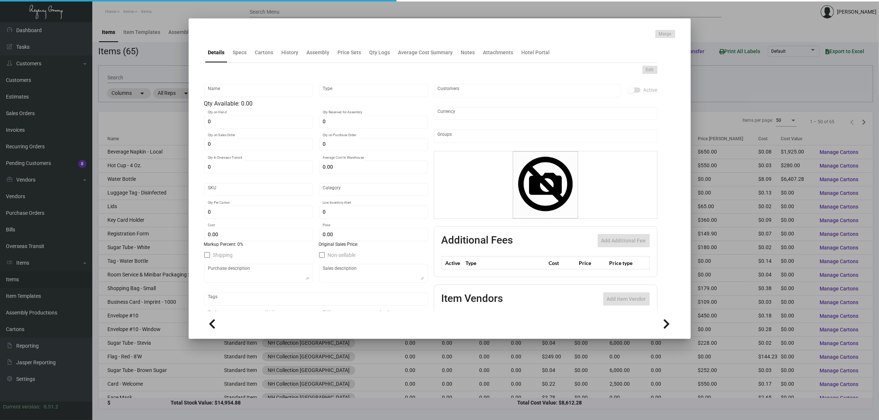
type input "Standard"
type input "5,000"
type input "$ 0.077"
type input "$ 0.13"
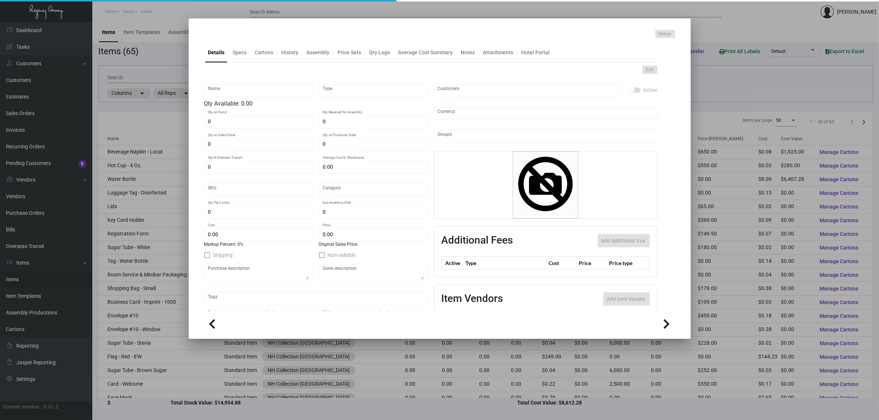
checkbox input "true"
type input "United States Dollar $"
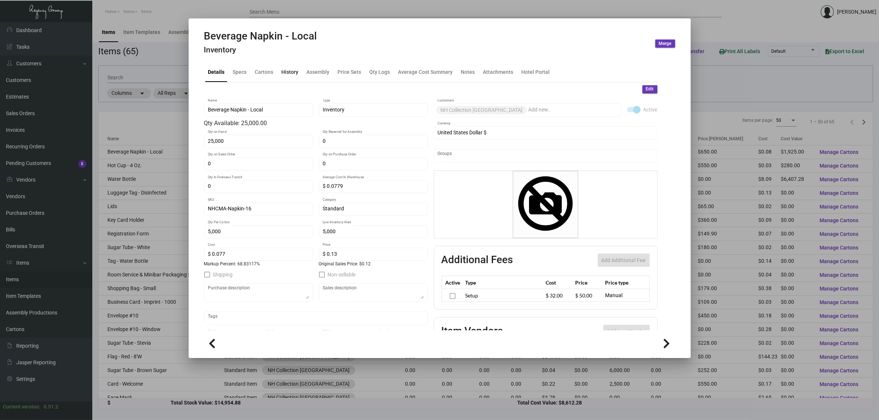
click at [282, 76] on div "History" at bounding box center [290, 72] width 17 height 8
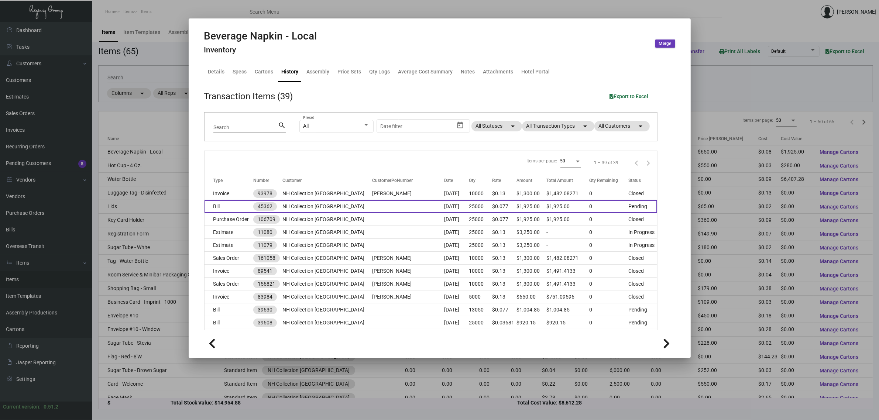
click at [231, 209] on td "Bill" at bounding box center [228, 206] width 49 height 13
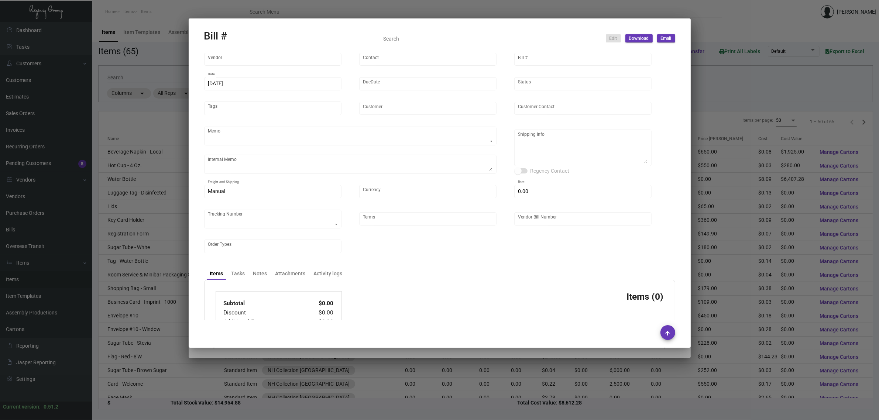
type input "TRANTER GRAPHICS, INC."
type input "SUSY WALKER"
type input "45362"
type input "8/21/2024"
type input "9/20/2024"
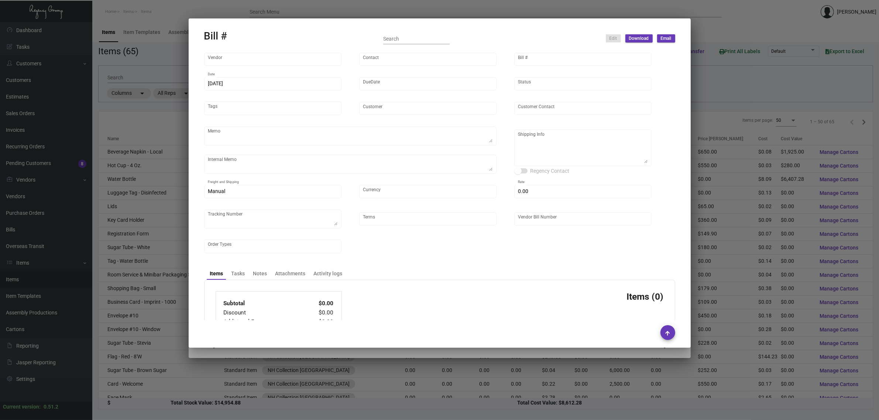
type input "NH Collection Madison Avenue"
type input "Carlo Di Giulio"
type textarea "Ship via UPS Ground Acct# 1AY276."
type textarea "YR ACH 8/9"
type textarea "NH Collection Madison Avenue - Carlo Di Giulio 22 East 38th Street New York, NY…"
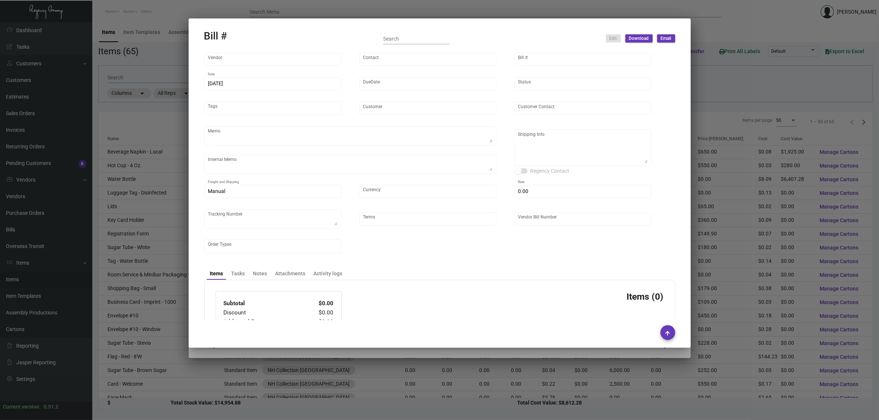
type input "United States Dollar $"
type input "$ 0.00"
type input "Net 30"
type input "2552003"
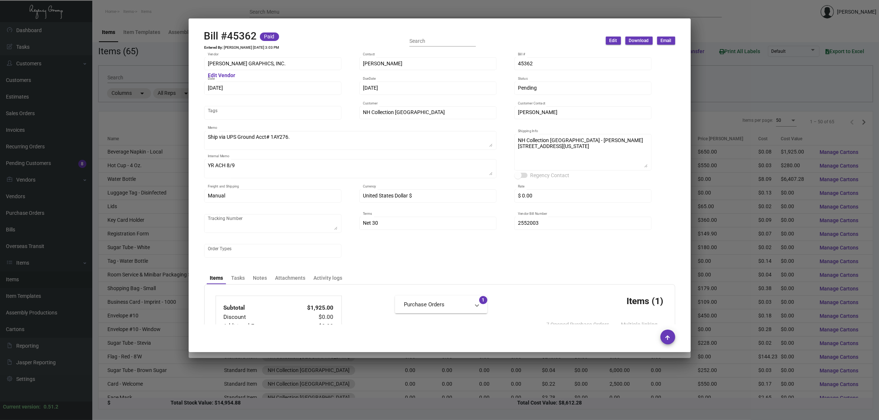
click at [241, 59] on div "TRANTER GRAPHICS, INC. Vendor" at bounding box center [273, 63] width 130 height 14
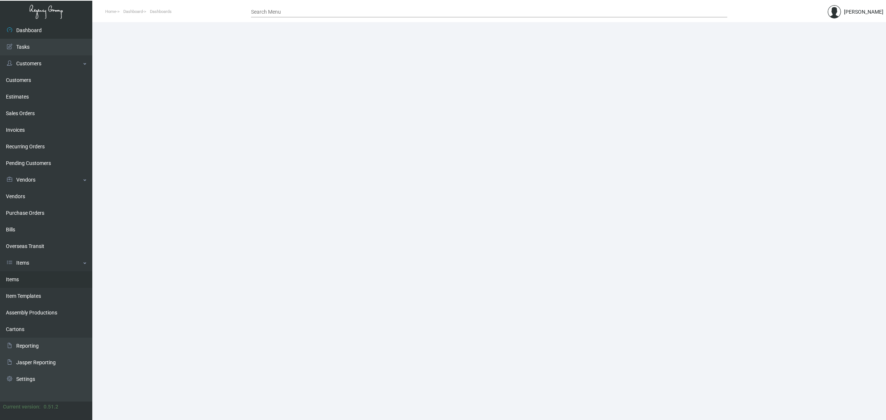
click at [41, 275] on link "Items" at bounding box center [46, 279] width 92 height 17
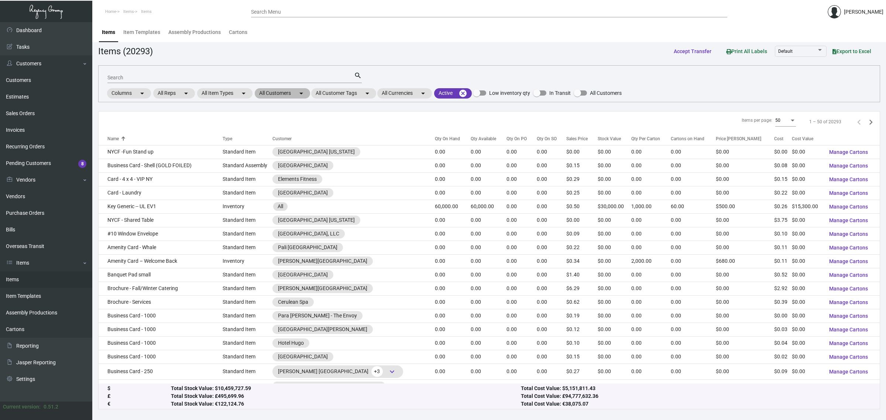
click at [279, 93] on mat-chip "All Customers arrow_drop_down" at bounding box center [282, 93] width 55 height 10
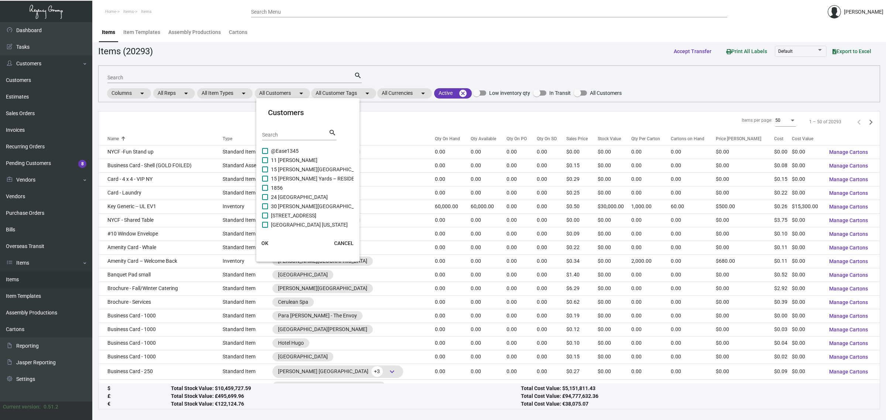
click at [299, 137] on div "Search" at bounding box center [295, 134] width 66 height 11
paste input "n"
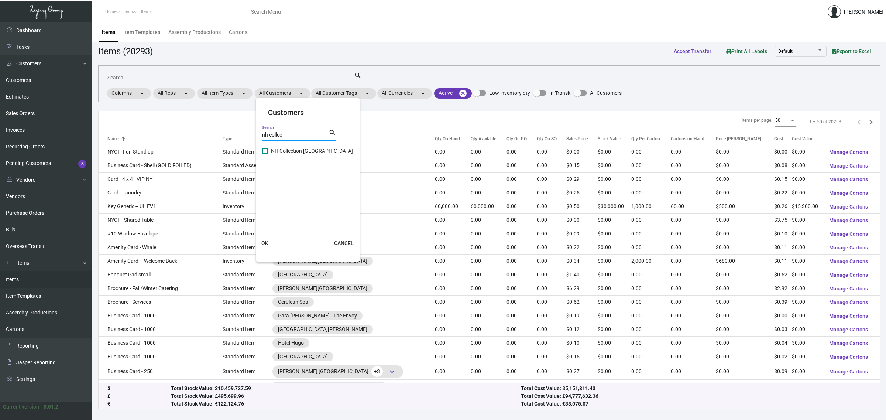
type input "nh collec"
click at [282, 148] on span "NH Collection Madison Avenue" at bounding box center [312, 151] width 82 height 9
click at [265, 154] on input "NH Collection Madison Avenue" at bounding box center [265, 154] width 0 height 0
checkbox input "true"
click at [264, 248] on button "OK" at bounding box center [265, 243] width 24 height 13
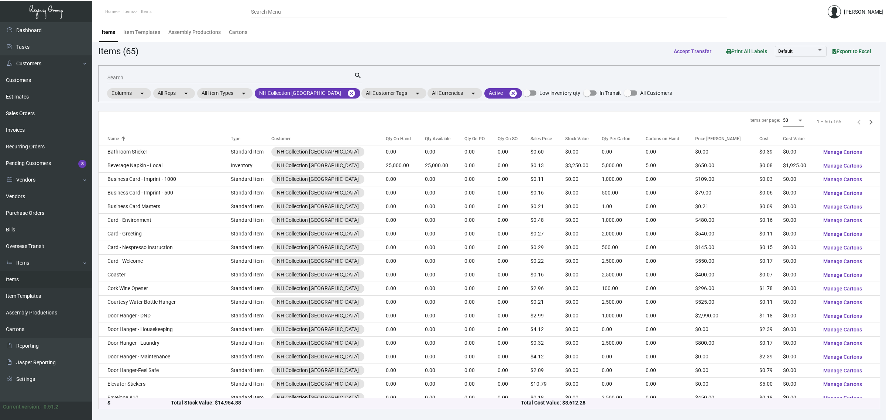
click at [392, 143] on th "Qty On Hand" at bounding box center [405, 138] width 39 height 13
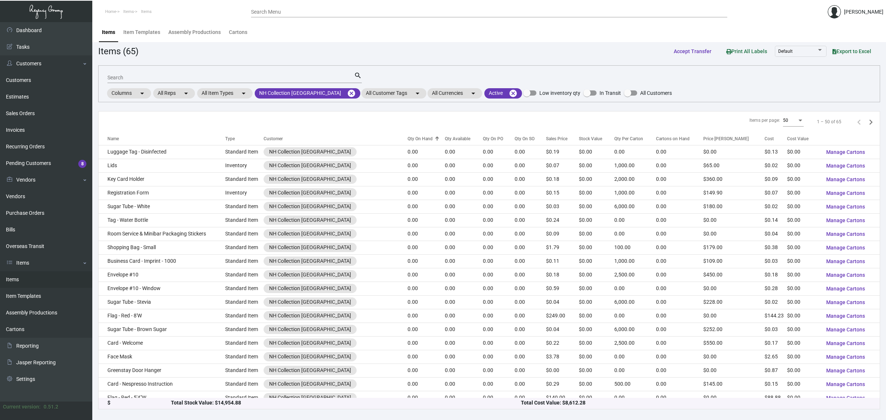
click at [414, 138] on div "Qty On Hand" at bounding box center [420, 138] width 25 height 7
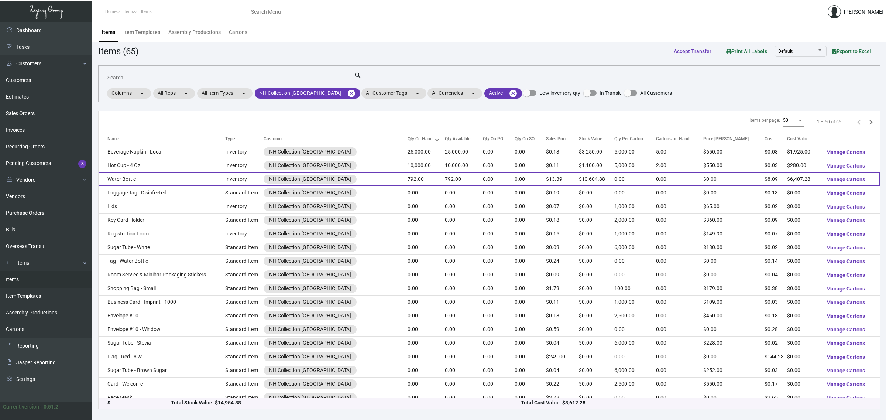
click at [419, 179] on td "792.00" at bounding box center [426, 179] width 37 height 14
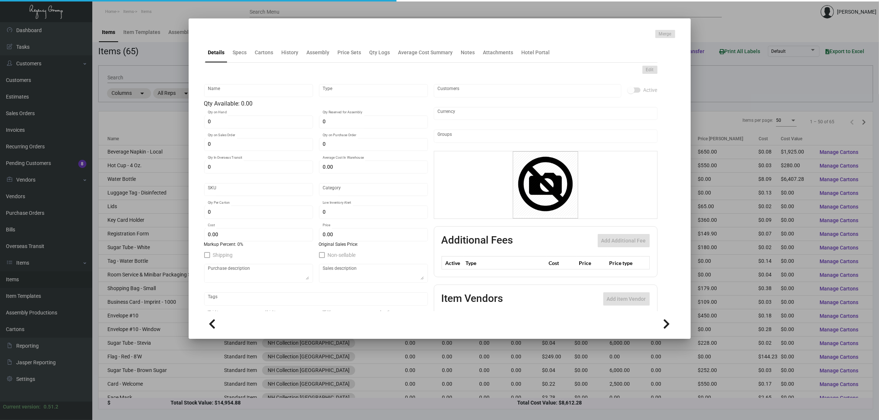
type input "Water Bottle"
type input "Inventory"
type input "792"
type input "$ 0.00"
type input "Standard"
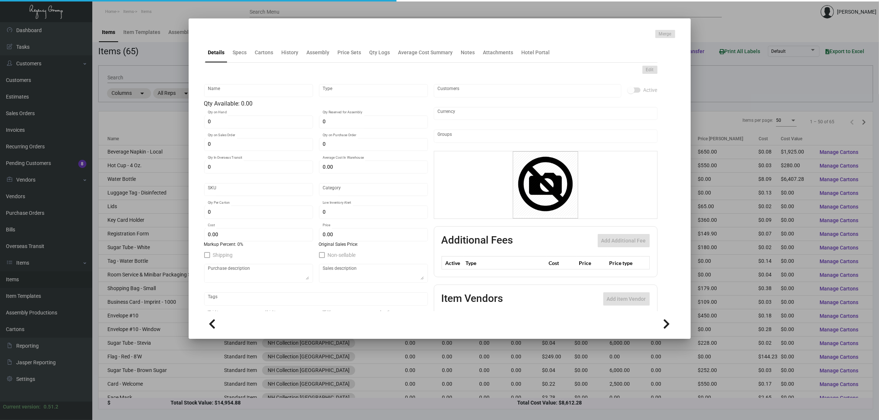
type input "$ 8.09"
type input "$ 13.39"
checkbox input "true"
type input "United States Dollar $"
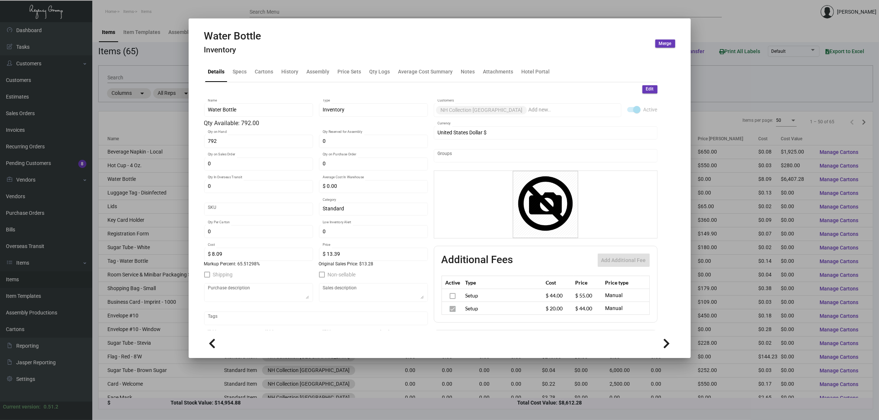
click at [285, 60] on mat-tab-group "Details Specs Cartons History Assembly Price Sets Qty Logs Average Cost Summary…" at bounding box center [430, 194] width 471 height 273
click at [286, 71] on div "History" at bounding box center [290, 72] width 17 height 8
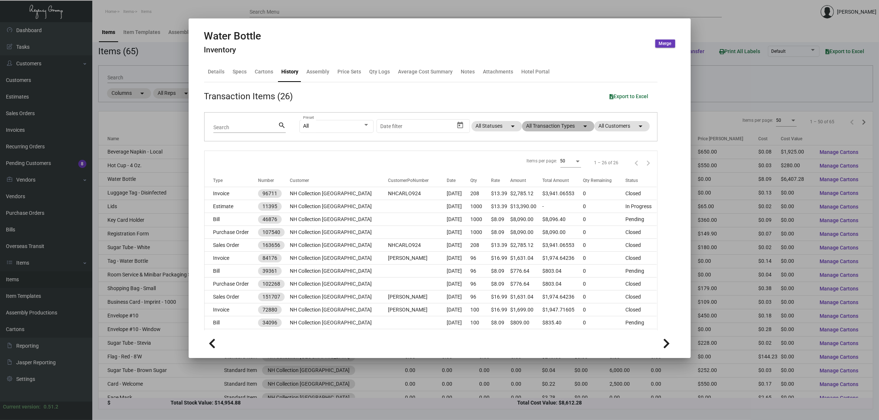
click at [558, 127] on mat-chip "All Transaction Types arrow_drop_down" at bounding box center [558, 126] width 72 height 10
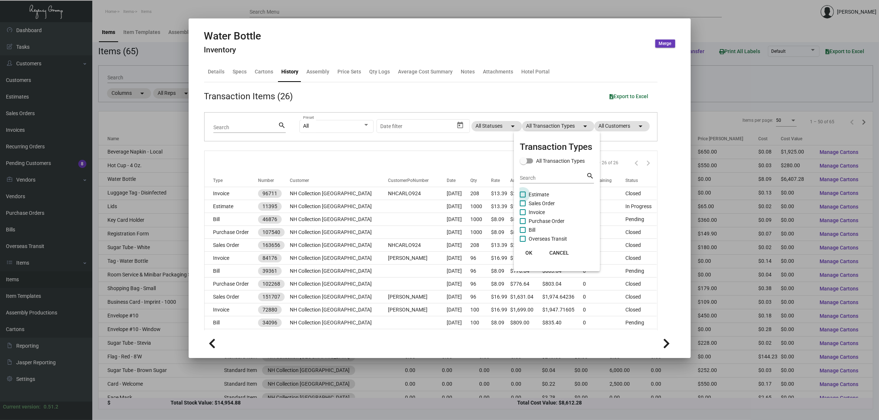
click at [541, 191] on span "Estimate" at bounding box center [539, 194] width 20 height 9
click at [523, 197] on input "Estimate" at bounding box center [522, 197] width 0 height 0
checkbox input "true"
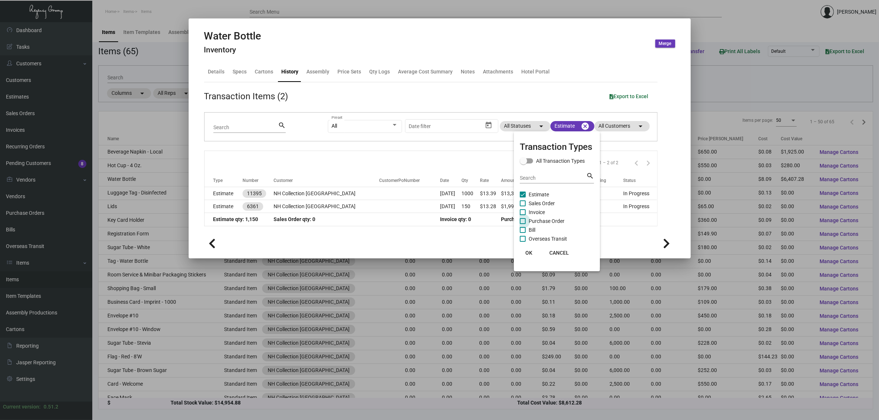
click at [538, 219] on span "Purchase Order" at bounding box center [547, 221] width 36 height 9
click at [523, 224] on input "Purchase Order" at bounding box center [522, 224] width 0 height 0
checkbox input "true"
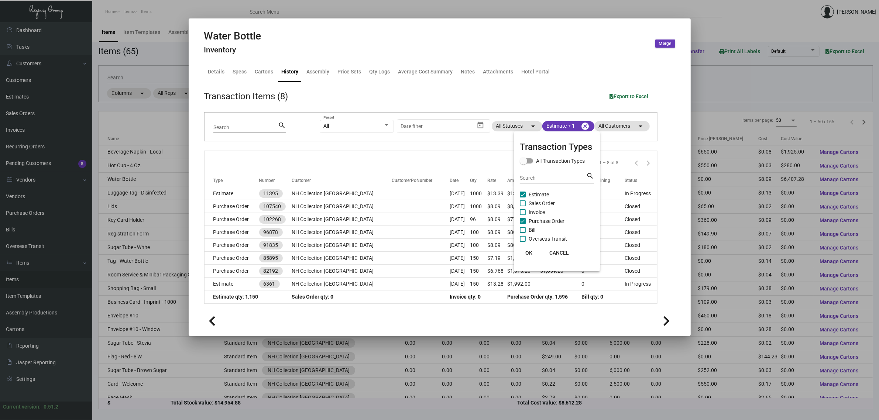
click at [386, 168] on div at bounding box center [439, 210] width 879 height 420
click at [165, 56] on div at bounding box center [439, 210] width 879 height 420
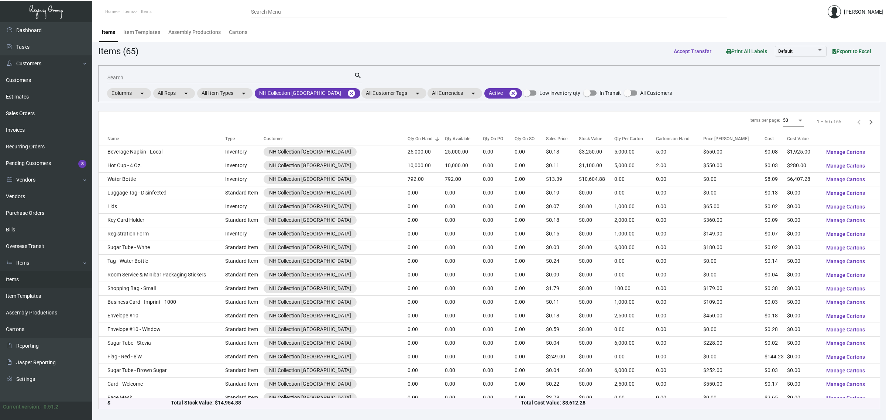
click at [192, 72] on div "Search" at bounding box center [230, 77] width 247 height 11
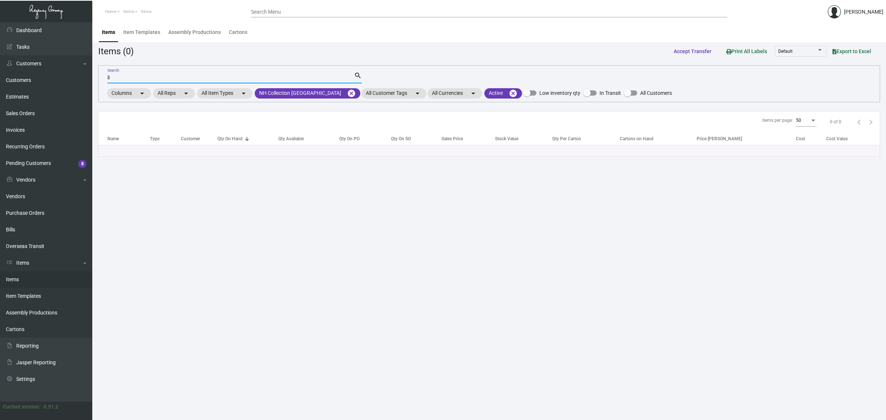
type input "l"
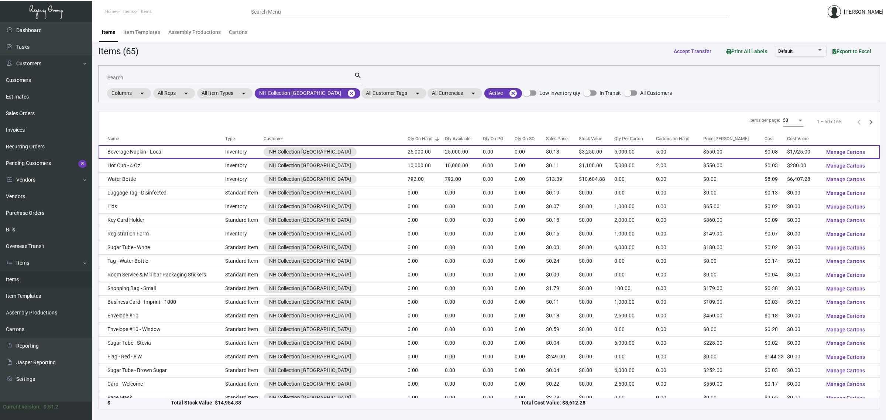
click at [196, 148] on td "Beverage Napkin - Local" at bounding box center [162, 152] width 127 height 14
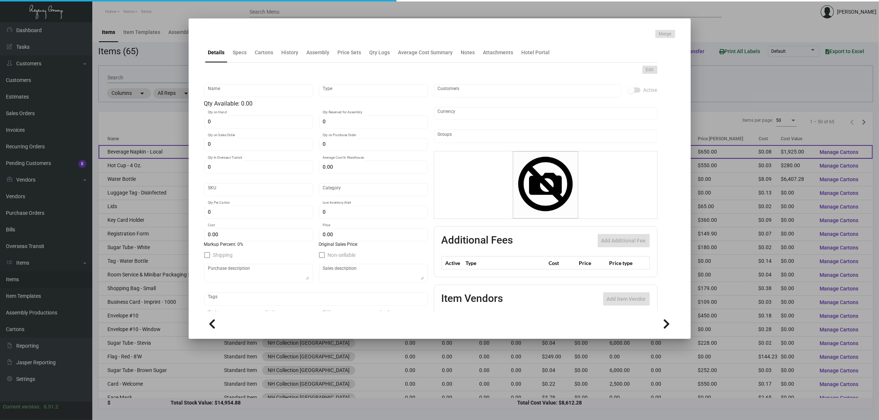
type input "Beverage Napkin - Local"
type input "Inventory"
type input "25,000"
type input "$ 0.0779"
type input "NHCMA-Napkin-16"
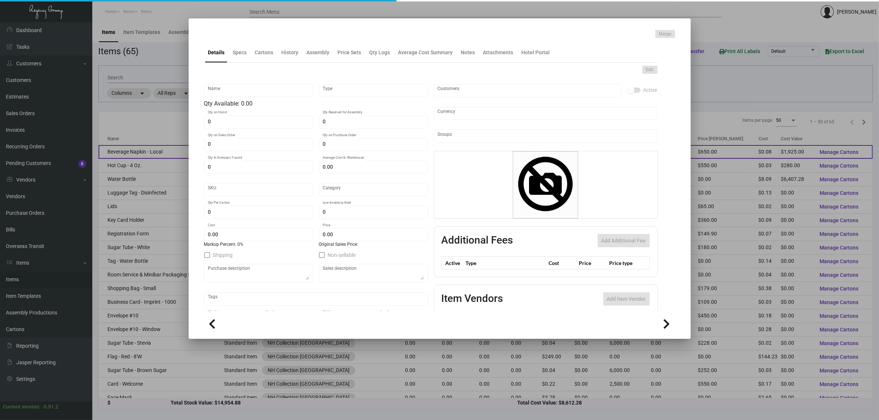
type input "Standard"
type input "5,000"
type input "$ 0.077"
type input "$ 0.13"
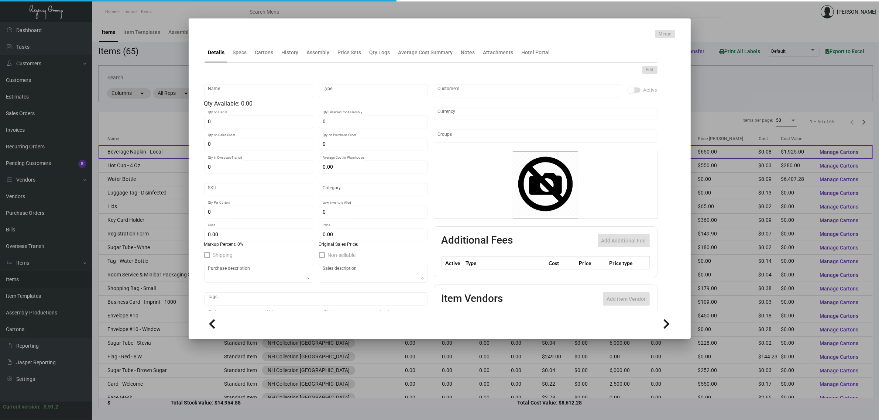
checkbox input "true"
type input "United States Dollar $"
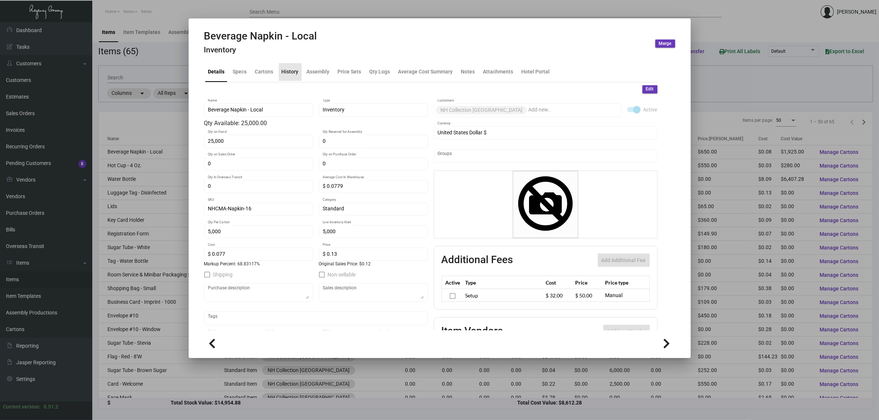
click at [283, 74] on div "History" at bounding box center [290, 72] width 17 height 8
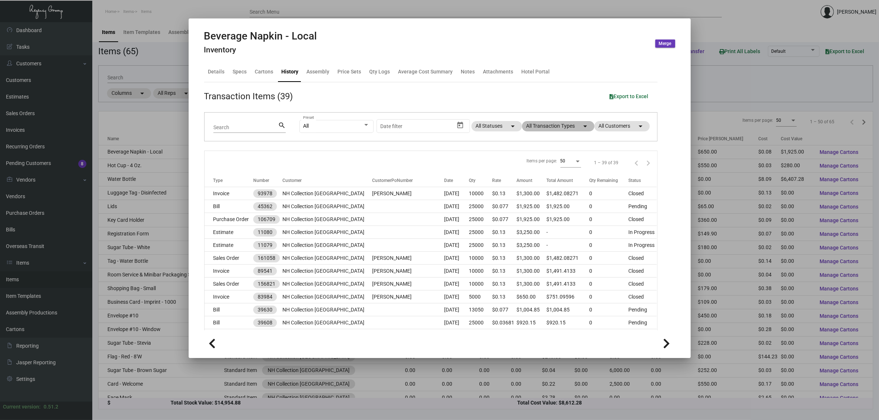
click at [539, 130] on mat-chip "All Transaction Types arrow_drop_down" at bounding box center [558, 126] width 72 height 10
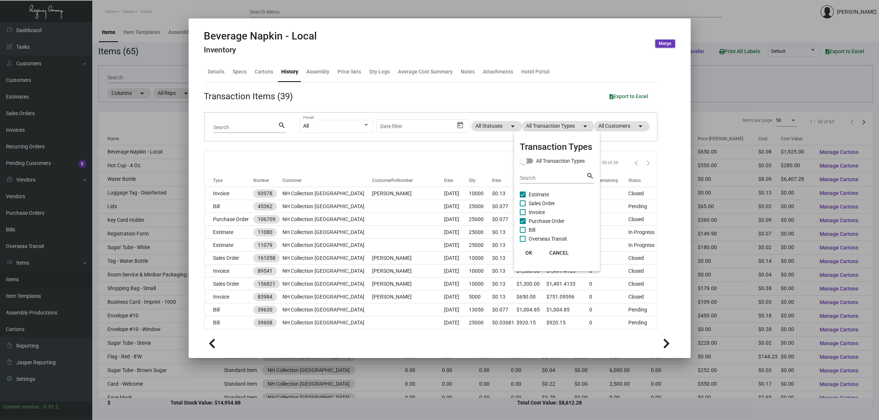
click at [400, 166] on div at bounding box center [439, 210] width 879 height 420
